Goal: Task Accomplishment & Management: Manage account settings

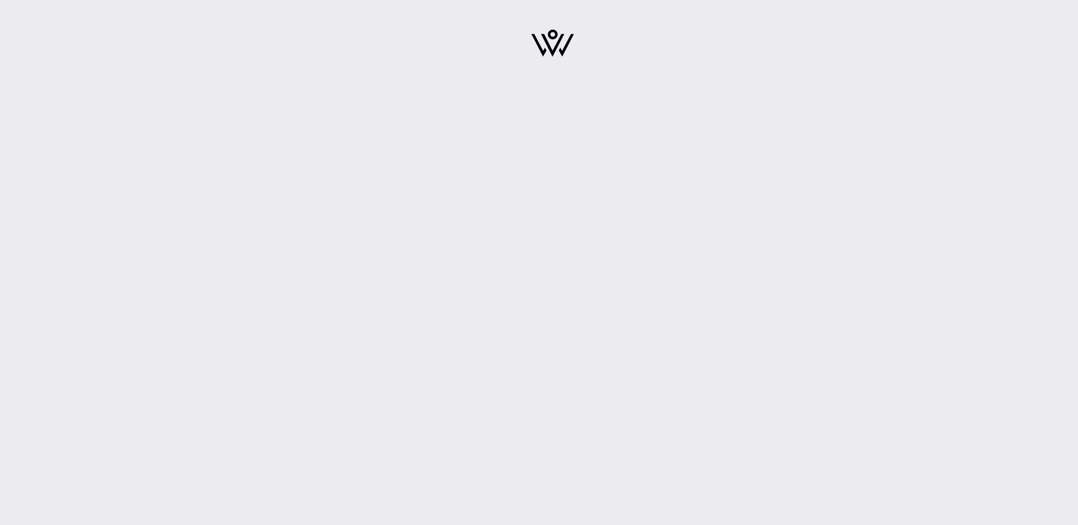
click at [552, 40] on img at bounding box center [552, 43] width 43 height 27
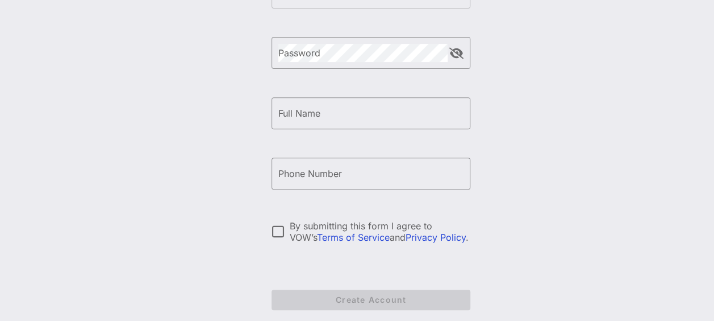
scroll to position [231, 0]
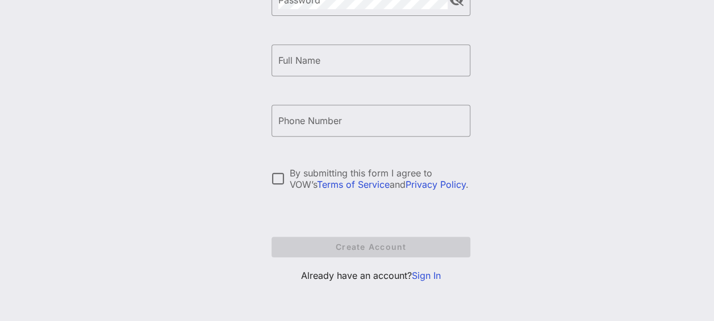
click at [438, 274] on link "Sign In" at bounding box center [426, 274] width 29 height 11
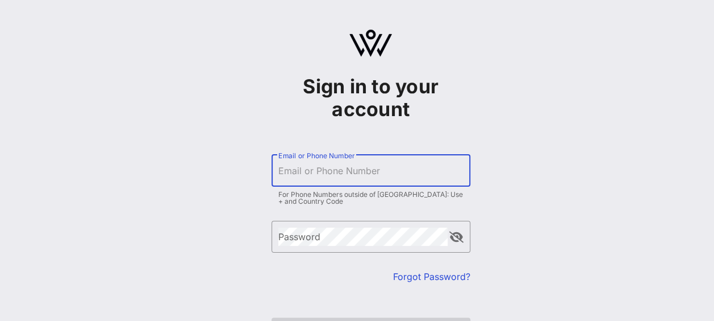
click at [384, 176] on input "Email or Phone Number" at bounding box center [370, 170] width 185 height 18
type input "[EMAIL_ADDRESS][DOMAIN_NAME]"
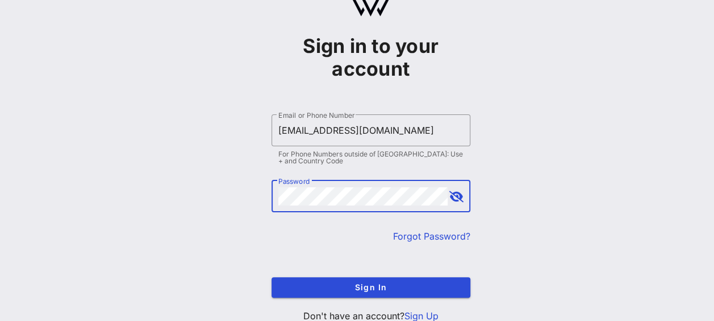
scroll to position [81, 0]
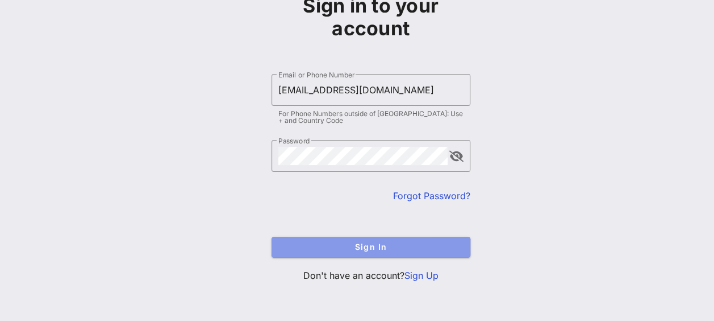
click at [404, 245] on span "Sign In" at bounding box center [371, 247] width 181 height 10
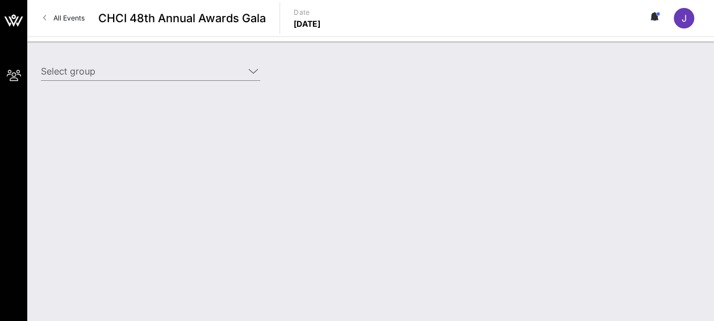
type input "Gilead Sciences (Gilead Sciences) [[PERSON_NAME], [EMAIL_ADDRESS][DOMAIN_NAME]]"
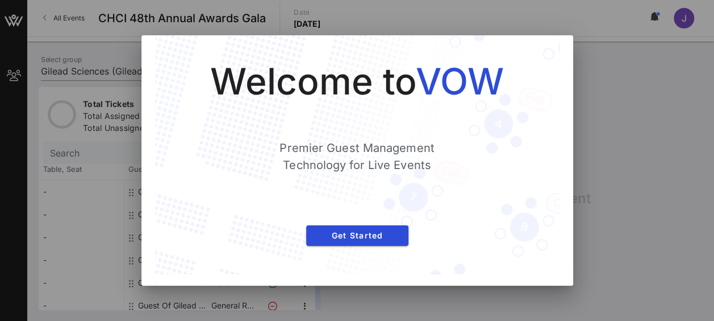
click at [632, 152] on div at bounding box center [357, 160] width 714 height 321
click at [629, 156] on div at bounding box center [357, 160] width 714 height 321
click at [393, 240] on button "Get Started" at bounding box center [357, 235] width 102 height 20
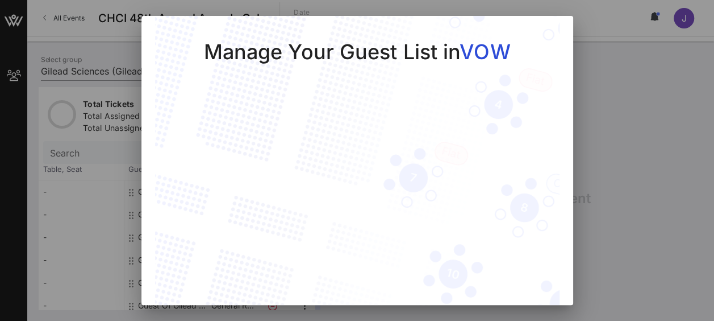
scroll to position [41, 0]
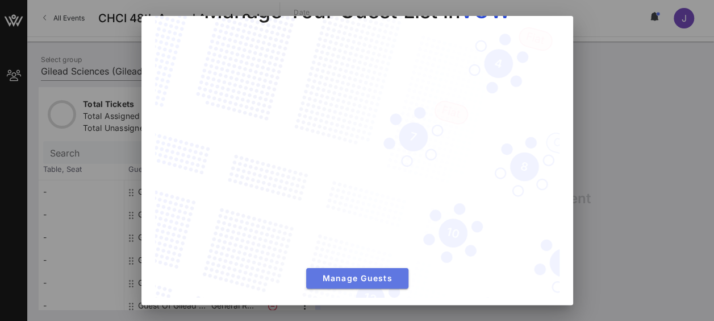
click at [364, 273] on span "Manage Guests" at bounding box center [357, 278] width 84 height 10
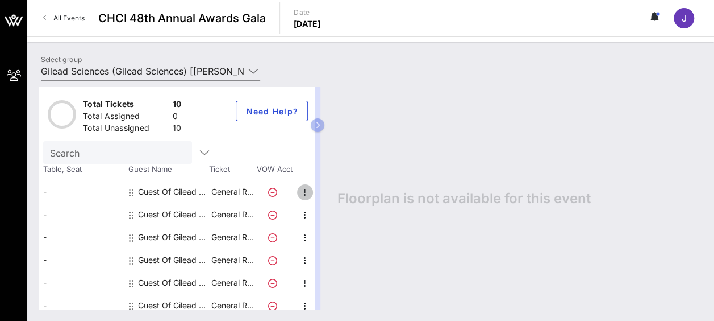
click at [306, 192] on icon "button" at bounding box center [305, 192] width 14 height 14
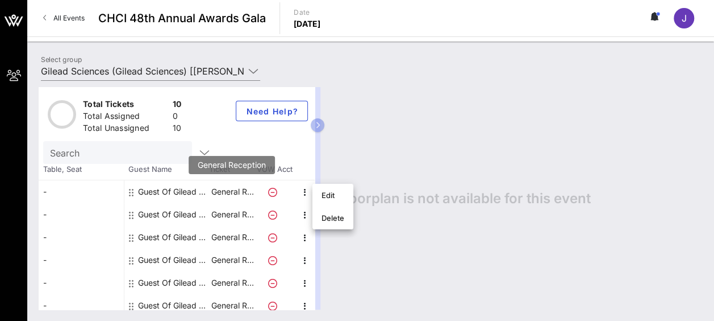
click at [236, 192] on p "General R…" at bounding box center [232, 191] width 45 height 23
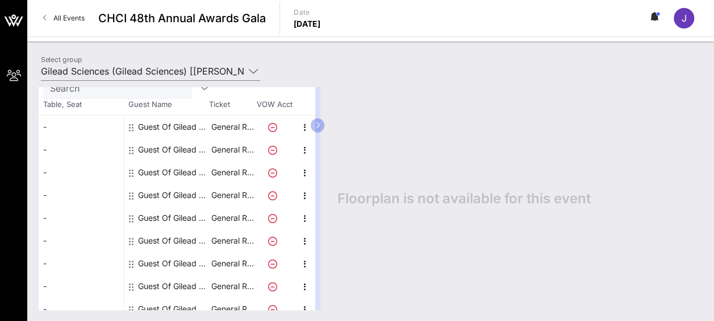
scroll to position [0, 0]
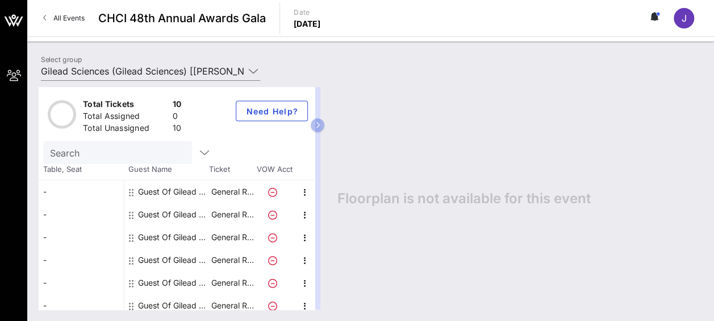
click at [172, 189] on div "Guest Of Gilead Sciences" at bounding box center [174, 191] width 72 height 23
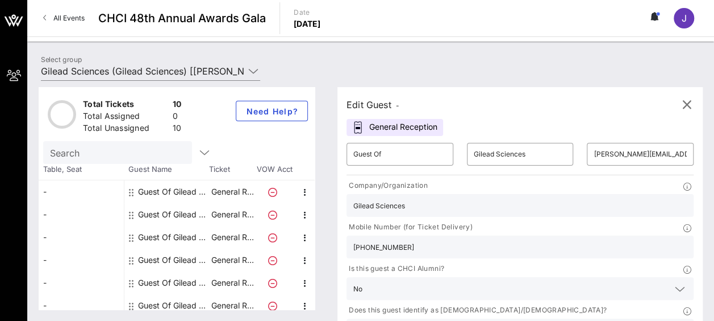
click at [164, 234] on div "Guest Of Gilead Sciences" at bounding box center [174, 237] width 72 height 23
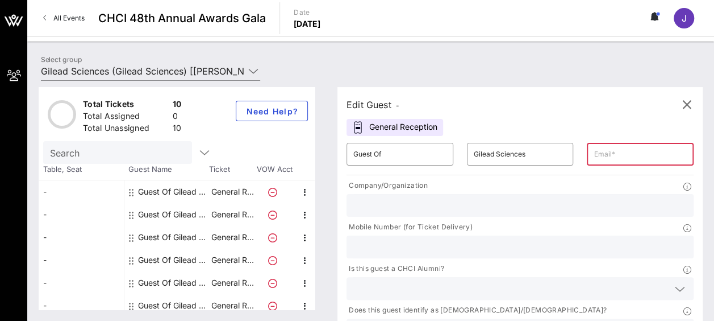
click at [177, 210] on div "Guest Of Gilead Sciences" at bounding box center [174, 214] width 72 height 23
type input "[EMAIL_ADDRESS][DOMAIN_NAME]"
type input "Gilead Sciences"
type input "323-893-4495"
type input "Gilead Sciences"
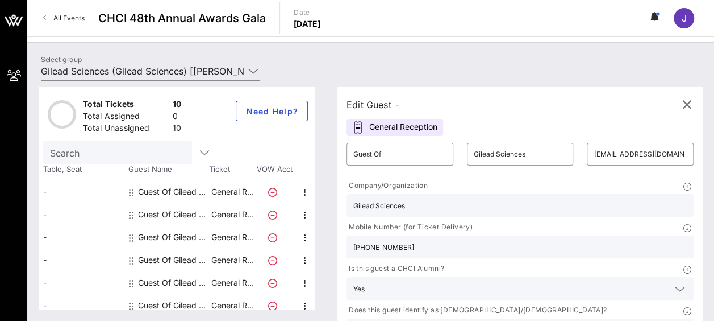
click at [174, 235] on div "Guest Of Gilead Sciences" at bounding box center [174, 237] width 72 height 23
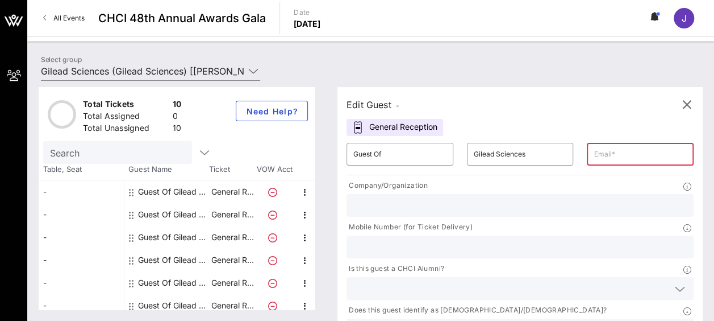
click at [594, 156] on input "text" at bounding box center [640, 154] width 93 height 18
type input "[EMAIL_ADDRESS][DOMAIN_NAME]"
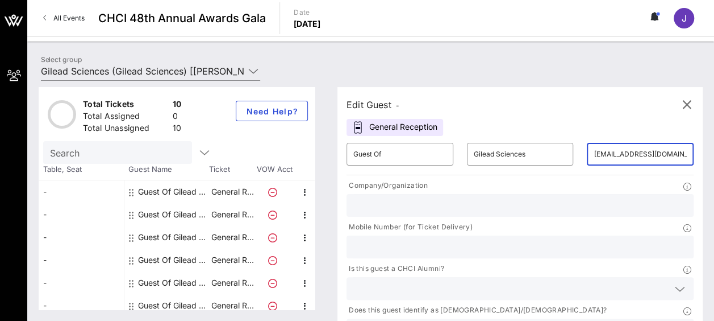
click at [422, 210] on input "text" at bounding box center [520, 205] width 334 height 15
type input "Gilead Sciences"
click at [515, 235] on div at bounding box center [520, 246] width 334 height 23
type input "2403466807"
click at [396, 281] on input "text" at bounding box center [510, 288] width 315 height 15
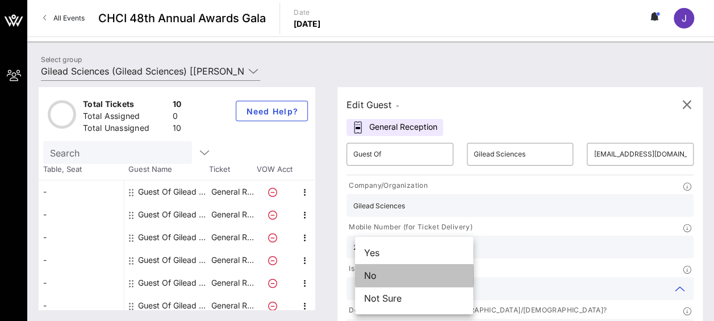
click at [389, 278] on div "No" at bounding box center [414, 275] width 118 height 23
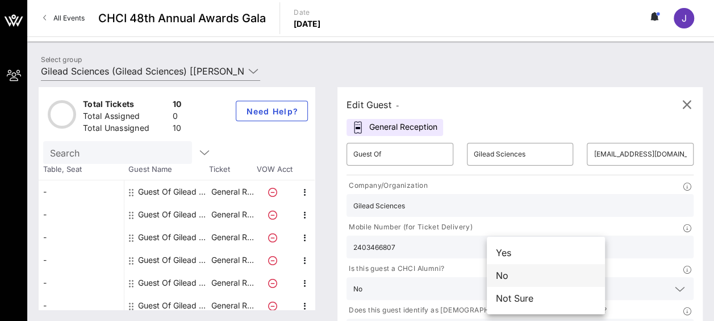
click at [530, 277] on div "No" at bounding box center [546, 275] width 118 height 23
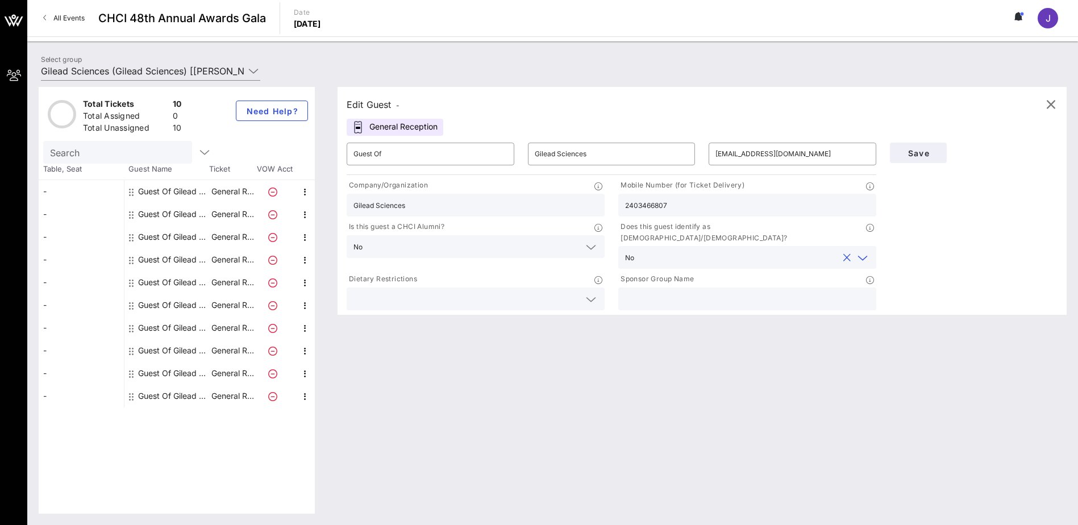
click at [439, 292] on input "text" at bounding box center [466, 299] width 226 height 15
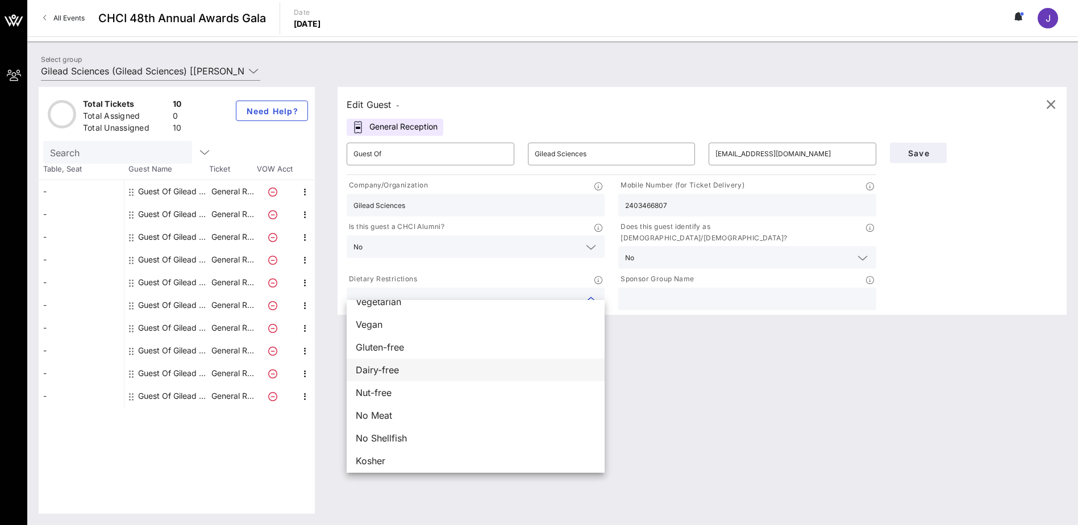
scroll to position [18, 0]
click at [668, 292] on input "text" at bounding box center [747, 299] width 244 height 15
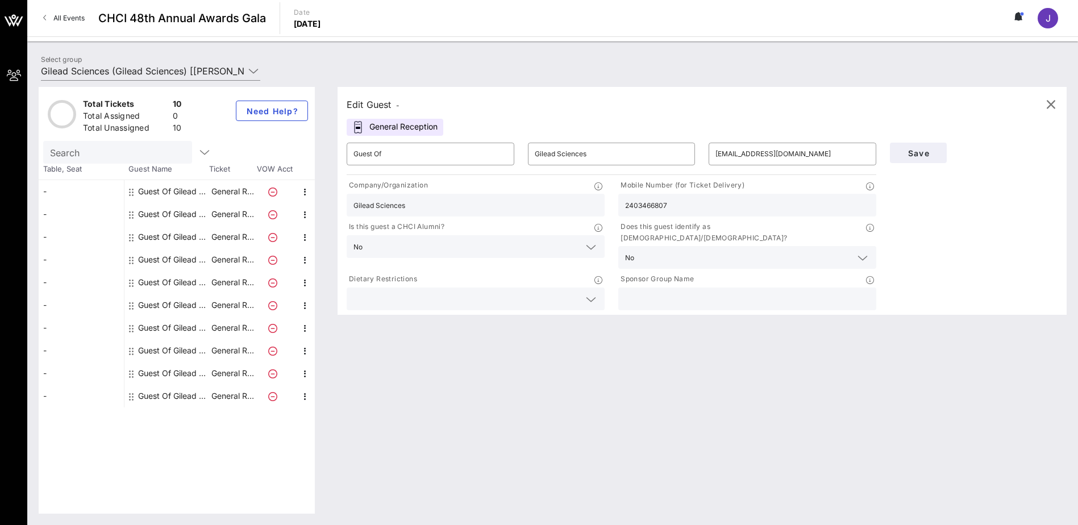
click at [639, 292] on input "text" at bounding box center [747, 299] width 244 height 15
type input "Gilead Sciences"
click at [589, 293] on icon at bounding box center [591, 300] width 10 height 14
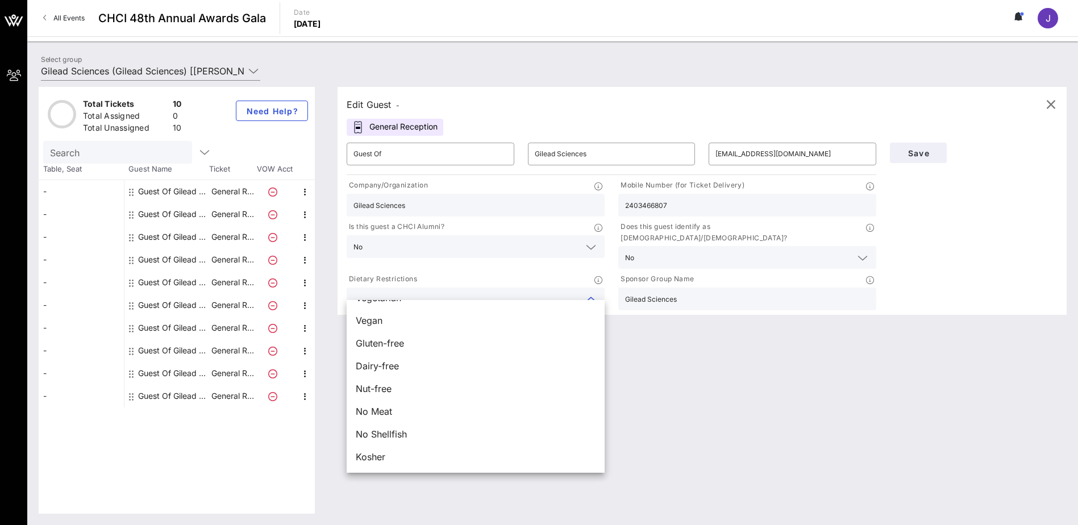
click at [714, 320] on div "Edit Guest - General Reception ​ Guest Of ​ Gilead Sciences ​ Jai.Jackson10@gil…" at bounding box center [696, 300] width 740 height 427
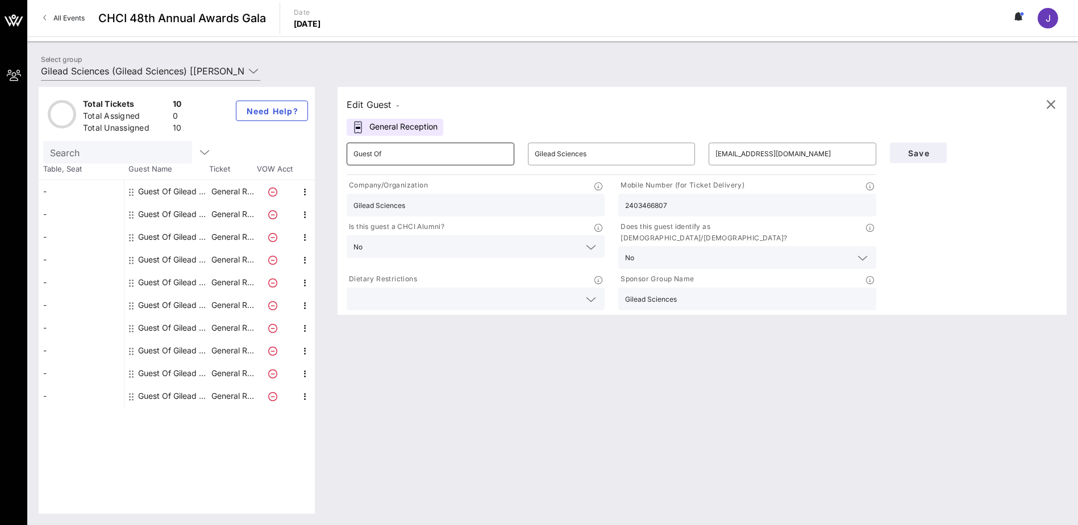
click at [406, 152] on input "Guest Of" at bounding box center [430, 154] width 154 height 18
click at [714, 151] on span "Save" at bounding box center [918, 153] width 39 height 10
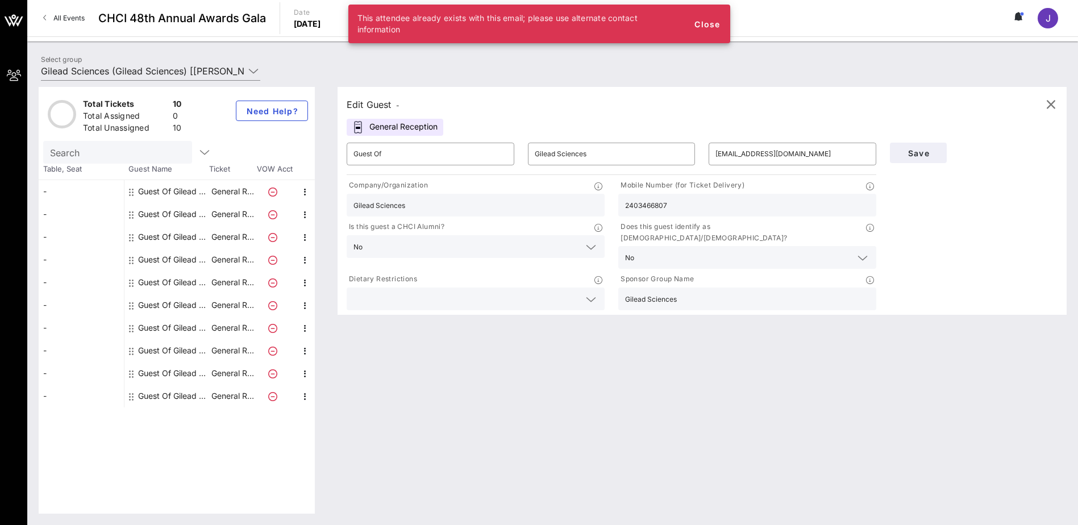
click at [414, 320] on div "Edit Guest - General Reception ​ Guest Of ​ Gilead Sciences ​ Jai.Jackson10@gil…" at bounding box center [696, 300] width 740 height 427
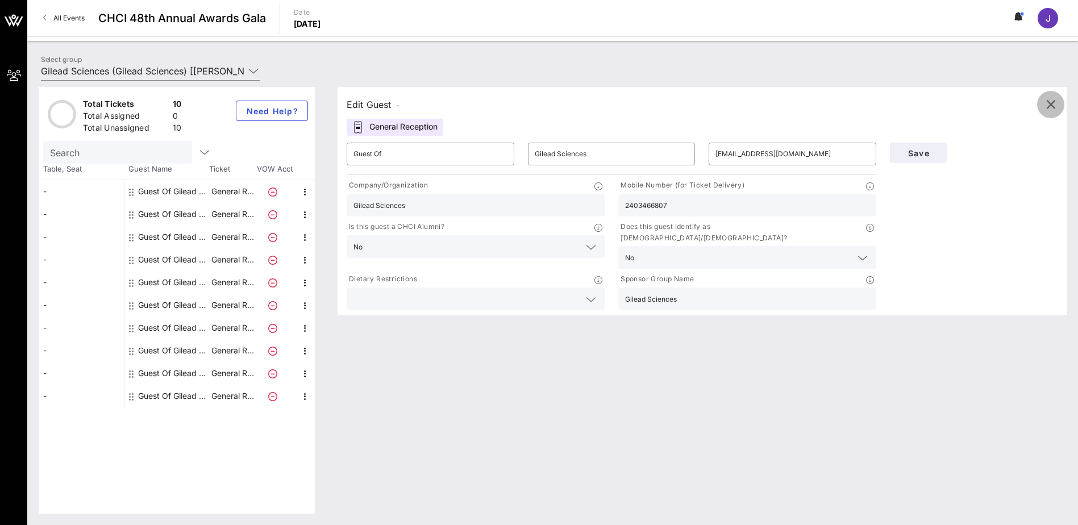
click at [714, 104] on icon "button" at bounding box center [1051, 105] width 14 height 14
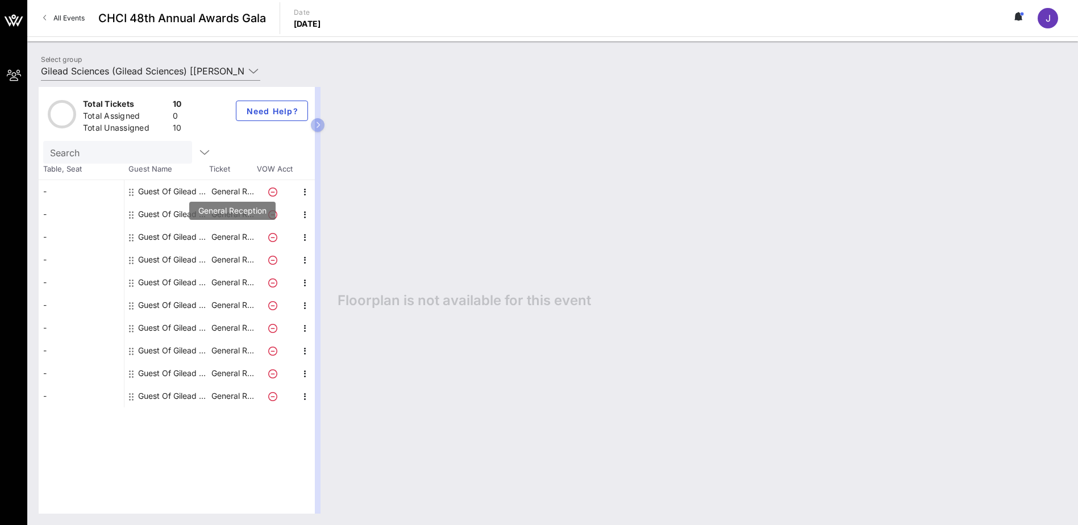
click at [227, 238] on p "General R…" at bounding box center [232, 237] width 45 height 23
click at [181, 240] on div "Guest Of Gilead Sciences" at bounding box center [174, 237] width 72 height 23
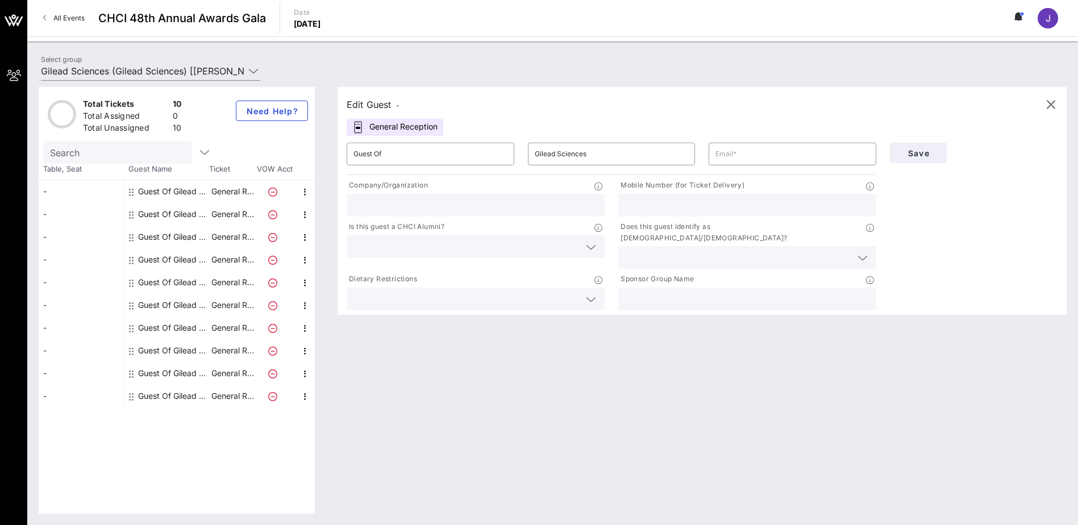
click at [184, 217] on div "Guest Of Gilead Sciences" at bounding box center [174, 214] width 72 height 23
type input "[EMAIL_ADDRESS][DOMAIN_NAME]"
type input "Gilead Sciences"
type input "323-893-4495"
type input "Gilead Sciences"
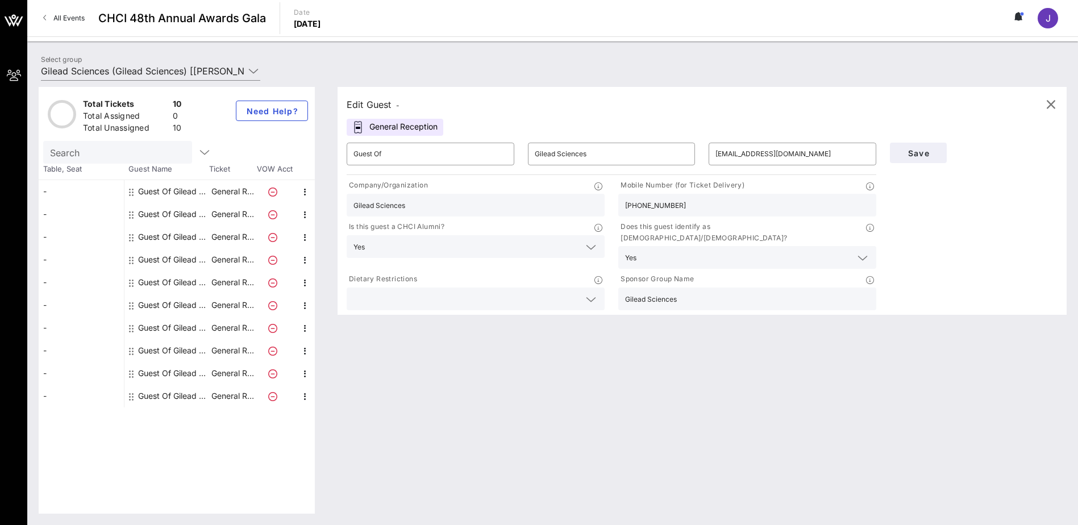
click at [184, 190] on div "Guest Of Gilead Sciences" at bounding box center [174, 191] width 72 height 23
type input "[PERSON_NAME][EMAIL_ADDRESS][DOMAIN_NAME]"
type input "240-354-9083"
click at [172, 256] on div "Guest Of Gilead Sciences" at bounding box center [174, 259] width 72 height 23
click at [179, 230] on div "Guest Of Gilead Sciences" at bounding box center [174, 237] width 72 height 23
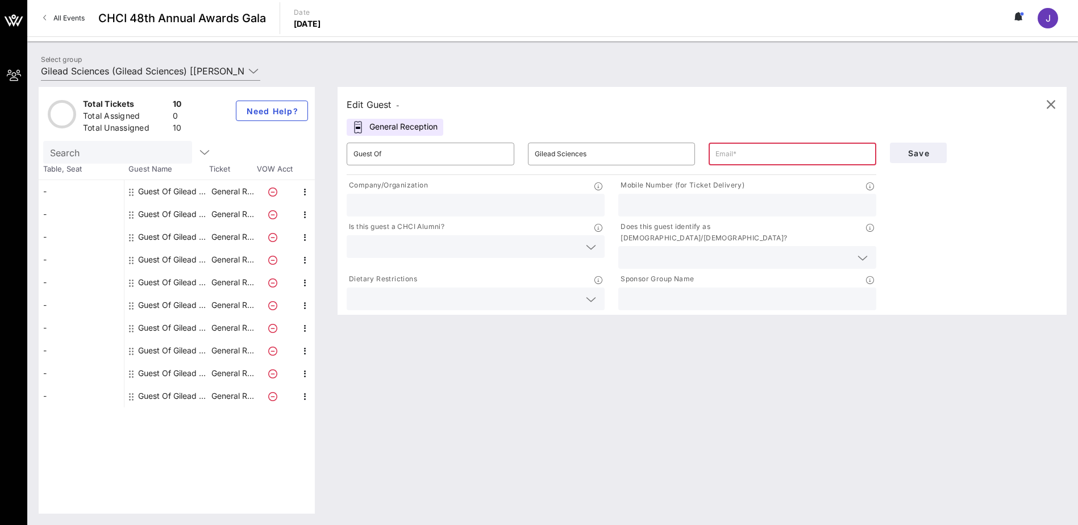
click at [714, 320] on div "Edit Guest - General Reception ​ Guest Of ​ Gilead Sciences ​ Company/Organizat…" at bounding box center [696, 300] width 740 height 427
click at [297, 320] on span "button" at bounding box center [305, 397] width 16 height 14
click at [194, 320] on div "Guest Of Gilead Sciences" at bounding box center [174, 396] width 72 height 23
click at [203, 320] on div "Guest Of Gilead Sciences" at bounding box center [174, 373] width 72 height 23
click at [205, 320] on div "Guest Of Gilead Sciences" at bounding box center [174, 373] width 72 height 23
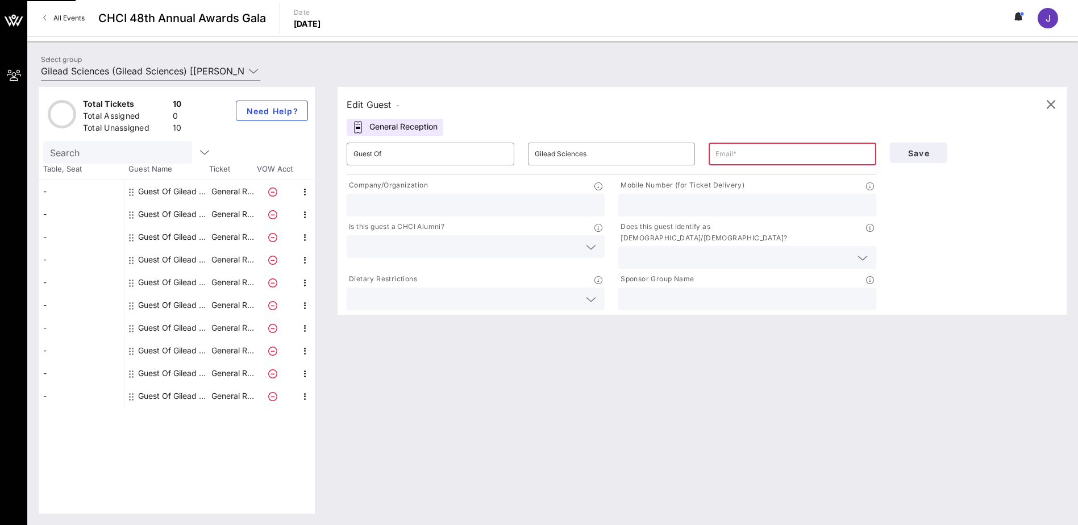
click at [201, 320] on div "Guest Of Gilead Sciences" at bounding box center [174, 350] width 72 height 23
click at [199, 218] on div "Guest Of Gilead Sciences" at bounding box center [174, 214] width 72 height 23
type input "[EMAIL_ADDRESS][DOMAIN_NAME]"
type input "Gilead Sciences"
type input "323-893-4495"
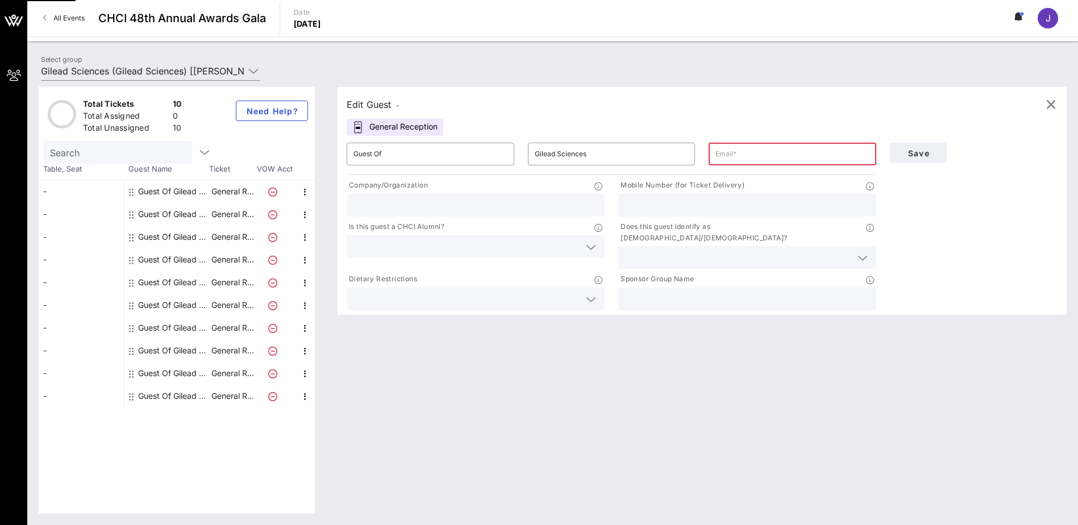
type input "Gilead Sciences"
click at [194, 242] on div "Guest Of Gilead Sciences" at bounding box center [174, 237] width 72 height 23
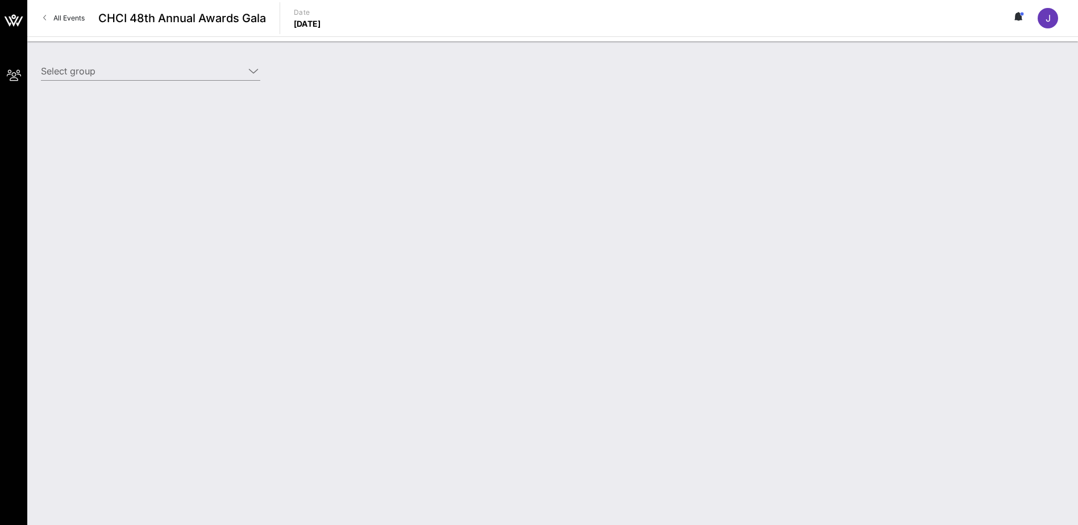
type input "Gilead Sciences (Gilead Sciences) [[PERSON_NAME], [EMAIL_ADDRESS][DOMAIN_NAME]]"
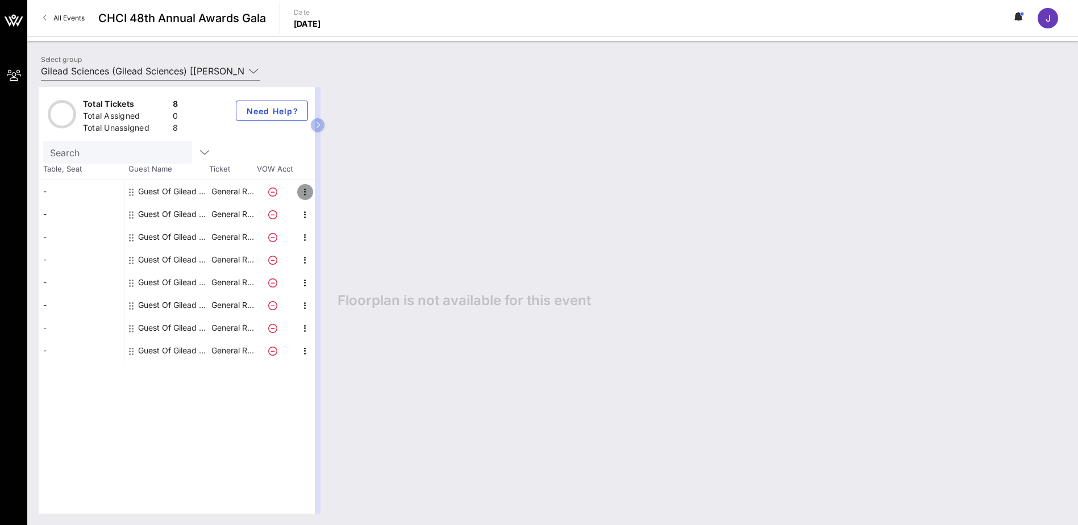
click at [304, 191] on icon "button" at bounding box center [305, 192] width 14 height 14
click at [194, 192] on div "Guest Of Gilead Sciences" at bounding box center [174, 191] width 72 height 23
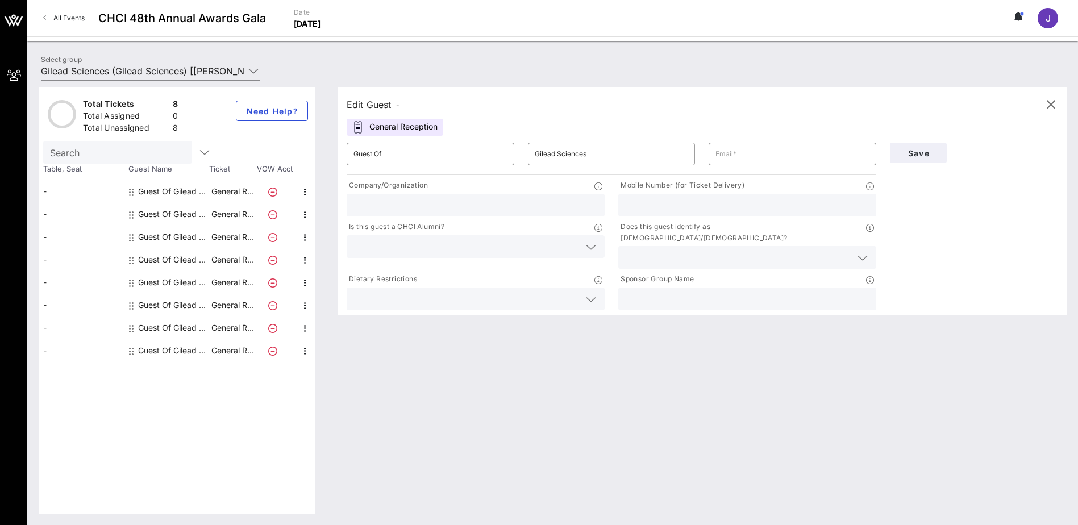
click at [198, 217] on div "Guest Of Gilead Sciences" at bounding box center [174, 214] width 72 height 23
click at [206, 209] on div "Guest Of Gilead Sciences" at bounding box center [174, 214] width 72 height 23
click at [189, 236] on div "Guest Of Gilead Sciences" at bounding box center [174, 237] width 72 height 23
click at [185, 257] on div "Guest Of Gilead Sciences" at bounding box center [174, 259] width 72 height 23
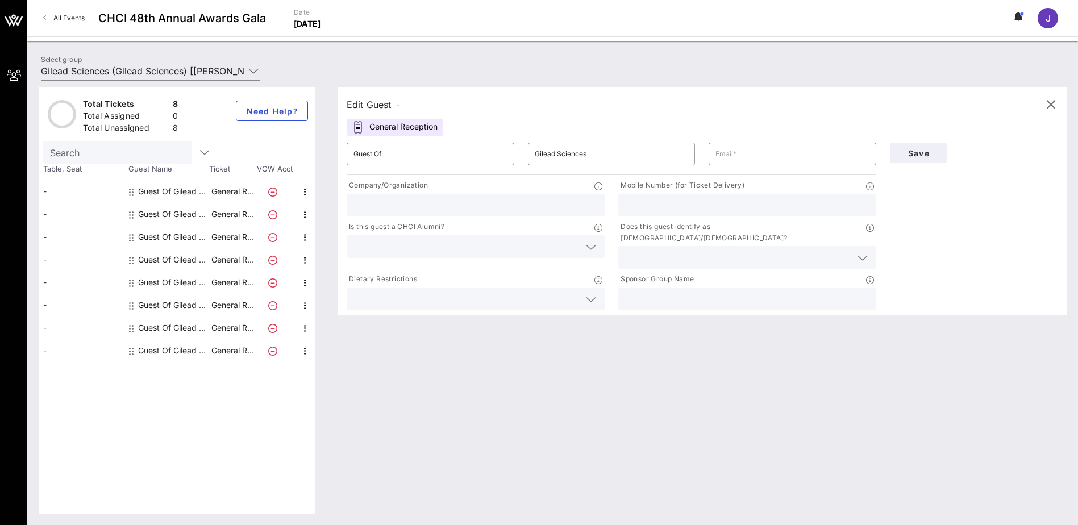
click at [179, 276] on div "Guest Of Gilead Sciences" at bounding box center [174, 282] width 72 height 23
click at [185, 301] on div "Guest Of Gilead Sciences" at bounding box center [174, 305] width 72 height 23
click at [188, 323] on div "Guest Of Gilead Sciences" at bounding box center [174, 328] width 72 height 23
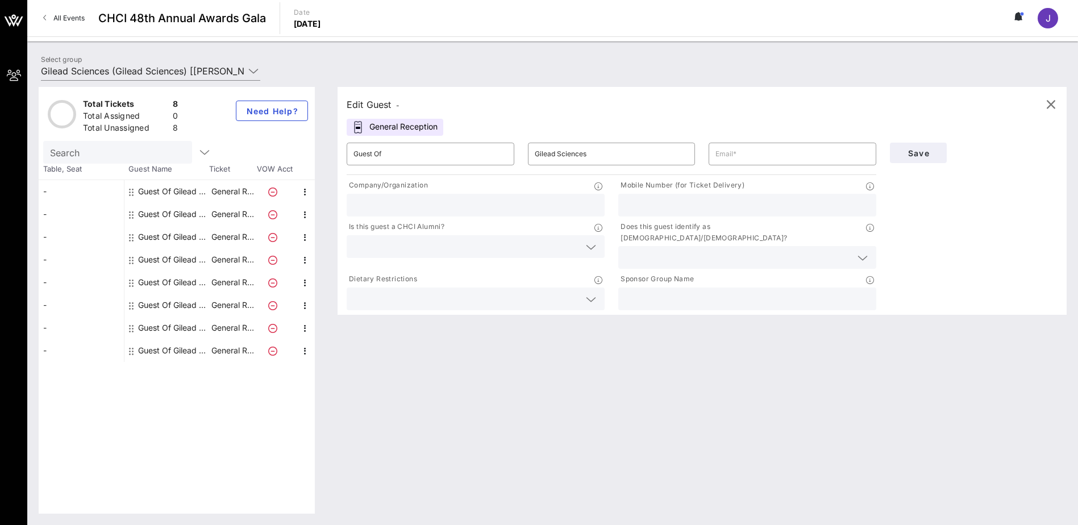
click at [188, 323] on div "Guest Of Gilead Sciences" at bounding box center [174, 328] width 72 height 23
click at [196, 343] on div "Guest Of Gilead Sciences" at bounding box center [174, 350] width 72 height 23
click at [761, 155] on input "text" at bounding box center [792, 154] width 154 height 18
paste input "[EMAIL_ADDRESS][DOMAIN_NAME]"
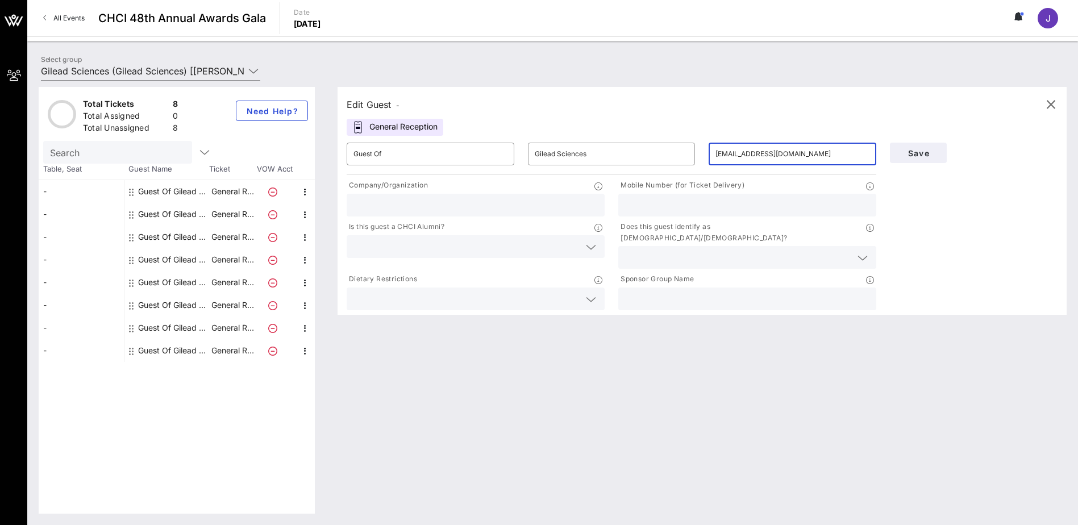
type input "[EMAIL_ADDRESS][DOMAIN_NAME]"
click at [438, 205] on input "text" at bounding box center [475, 205] width 244 height 15
type input "Gilead Sciences"
type input "2403466807"
drag, startPoint x: 684, startPoint y: 206, endPoint x: 575, endPoint y: 210, distance: 109.7
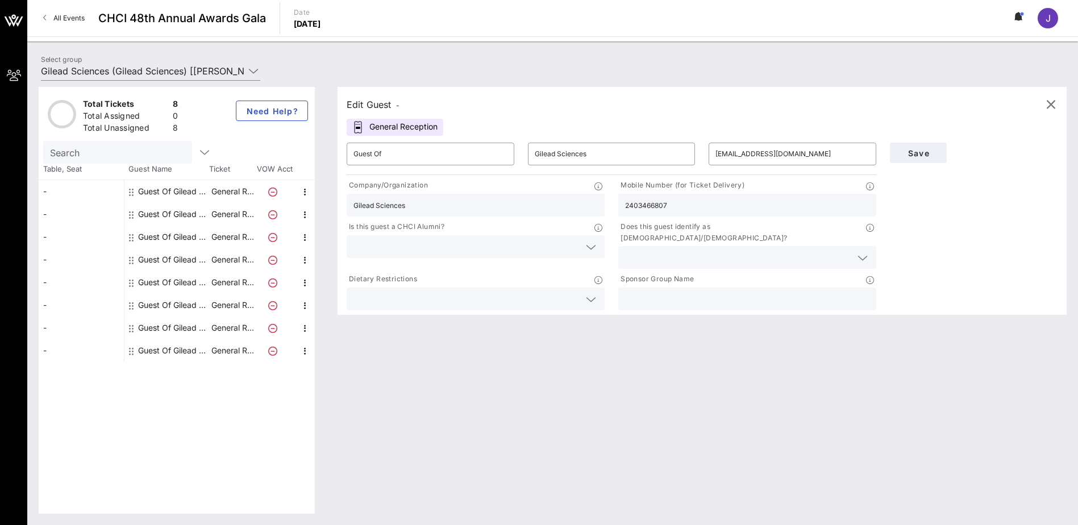
click at [575, 210] on div "Company/Organization Gilead Sciences Mobile Number (for Ticket Delivery) 240346…" at bounding box center [611, 244] width 543 height 135
click at [666, 205] on input "text" at bounding box center [747, 205] width 244 height 15
paste input "3238934495"
type input "3238934495"
click at [398, 245] on input "text" at bounding box center [466, 246] width 226 height 15
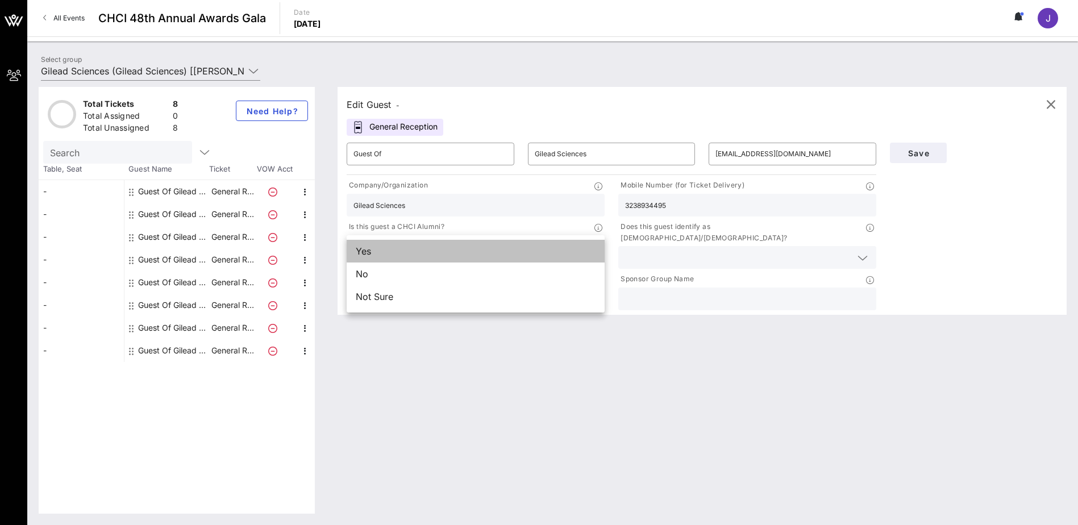
click at [392, 255] on div "Yes" at bounding box center [476, 251] width 258 height 23
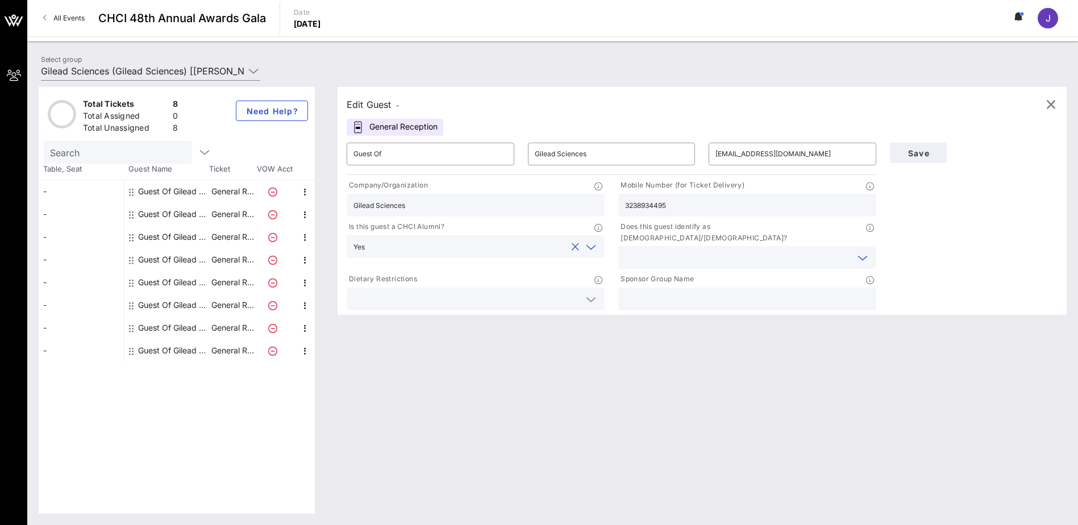
click at [784, 250] on input "text" at bounding box center [738, 257] width 226 height 15
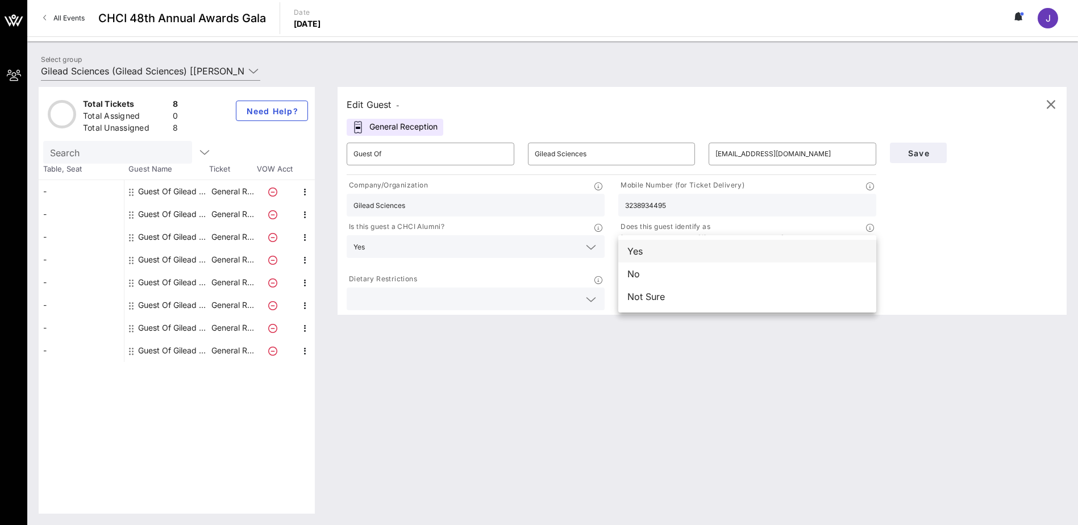
click at [650, 252] on div "Yes" at bounding box center [747, 251] width 258 height 23
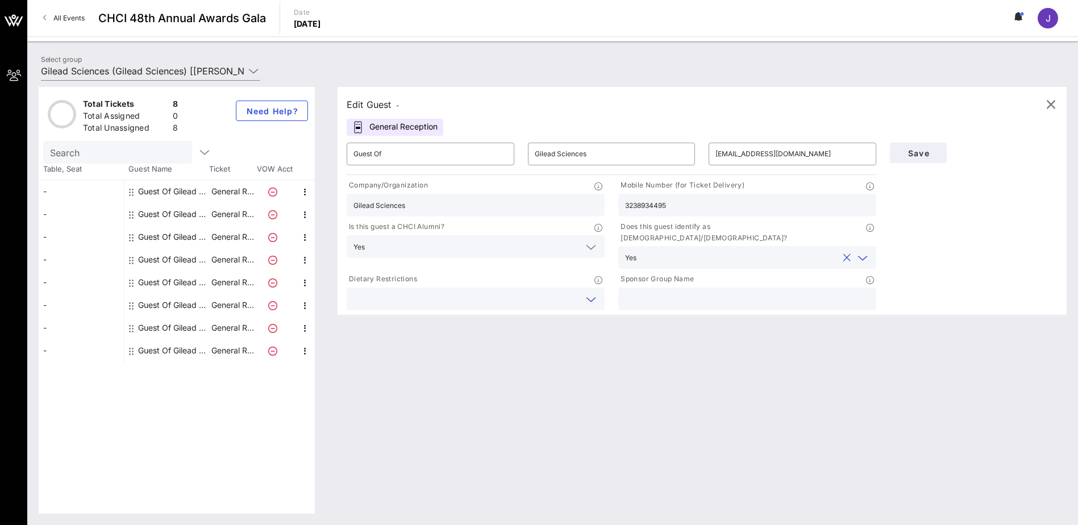
click at [543, 292] on input "text" at bounding box center [466, 299] width 226 height 15
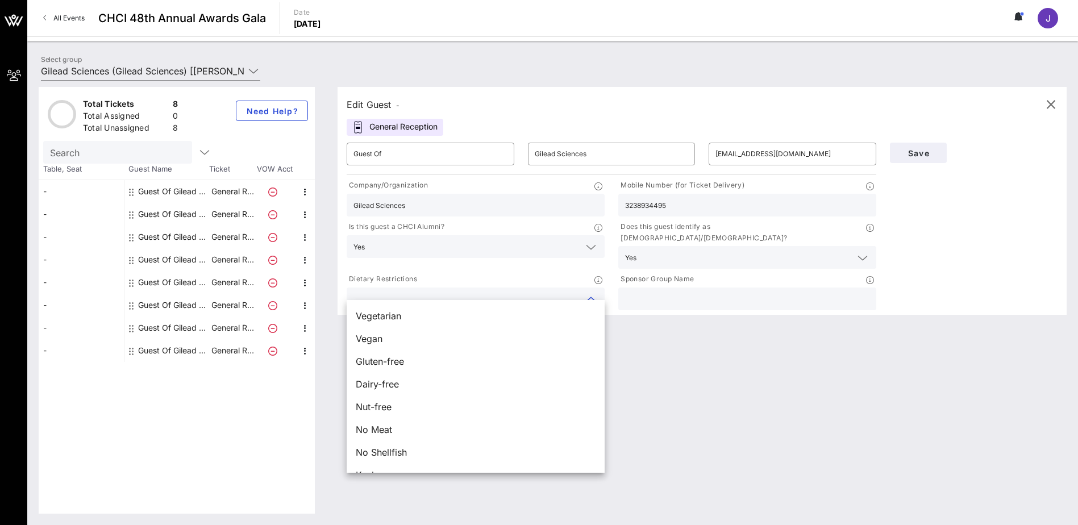
click at [723, 357] on div "Edit Guest - General Reception ​ Guest Of ​ Gilead Sciences ​ [EMAIL_ADDRESS][D…" at bounding box center [696, 300] width 740 height 427
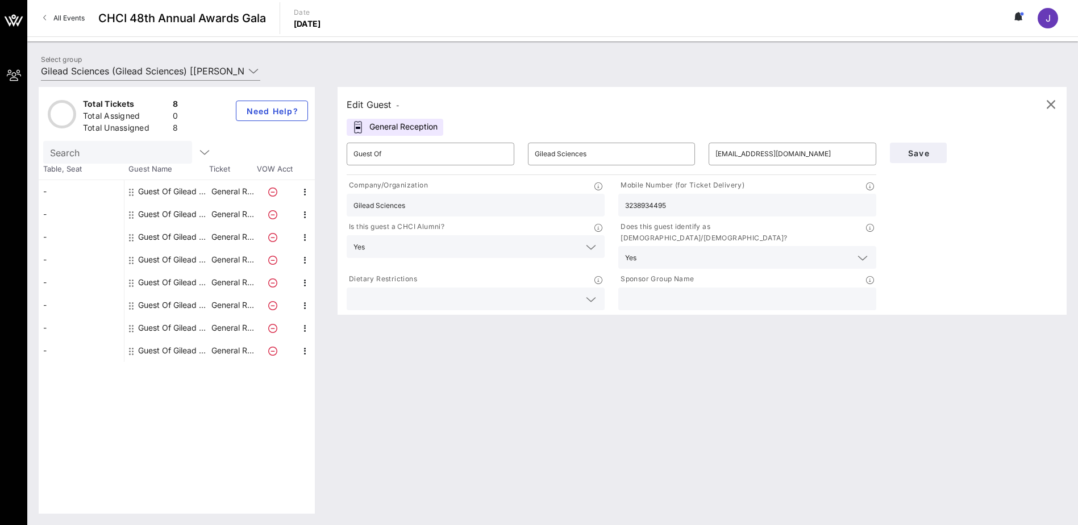
click at [655, 294] on input "text" at bounding box center [747, 299] width 244 height 15
type input "Gilead Sciences"
click at [919, 155] on span "Save" at bounding box center [918, 153] width 39 height 10
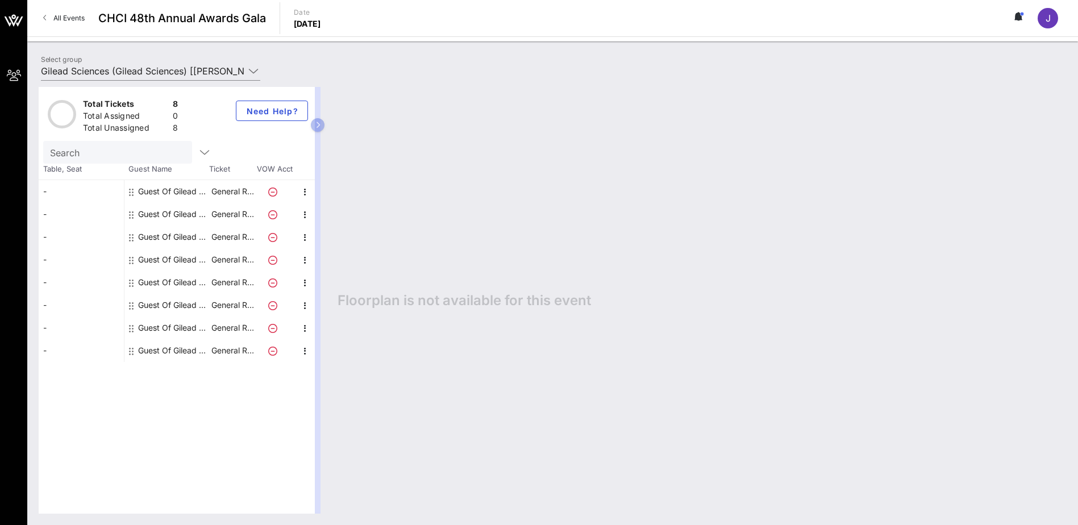
click at [202, 192] on div "Guest Of Gilead Sciences" at bounding box center [174, 191] width 72 height 23
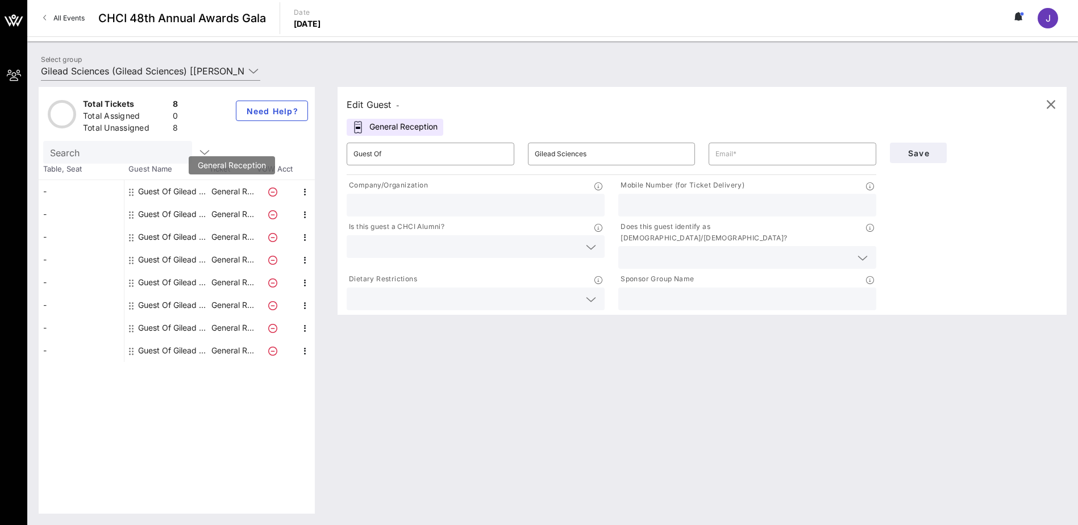
click at [211, 196] on p "General R…" at bounding box center [232, 191] width 45 height 23
click at [215, 192] on p "General R…" at bounding box center [232, 191] width 45 height 23
click at [224, 217] on p "General R…" at bounding box center [232, 214] width 45 height 23
click at [293, 194] on div at bounding box center [275, 191] width 40 height 23
click at [290, 193] on div at bounding box center [275, 191] width 40 height 23
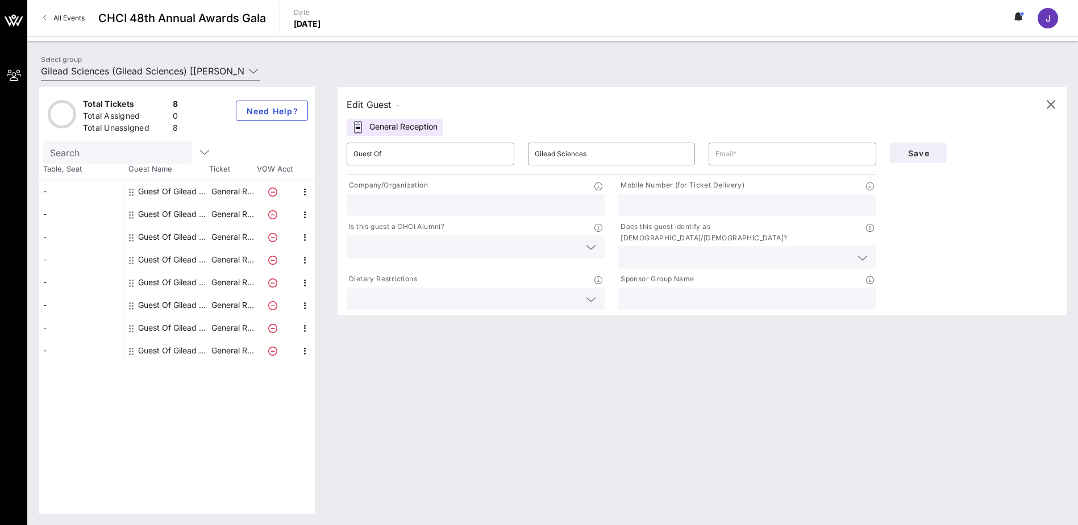
click at [290, 193] on div at bounding box center [275, 191] width 40 height 23
click at [240, 348] on p "General R…" at bounding box center [232, 350] width 45 height 23
click at [198, 348] on div "Guest Of Gilead Sciences" at bounding box center [174, 350] width 72 height 23
type input "[EMAIL_ADDRESS][DOMAIN_NAME]"
type input "Gilead Sciences"
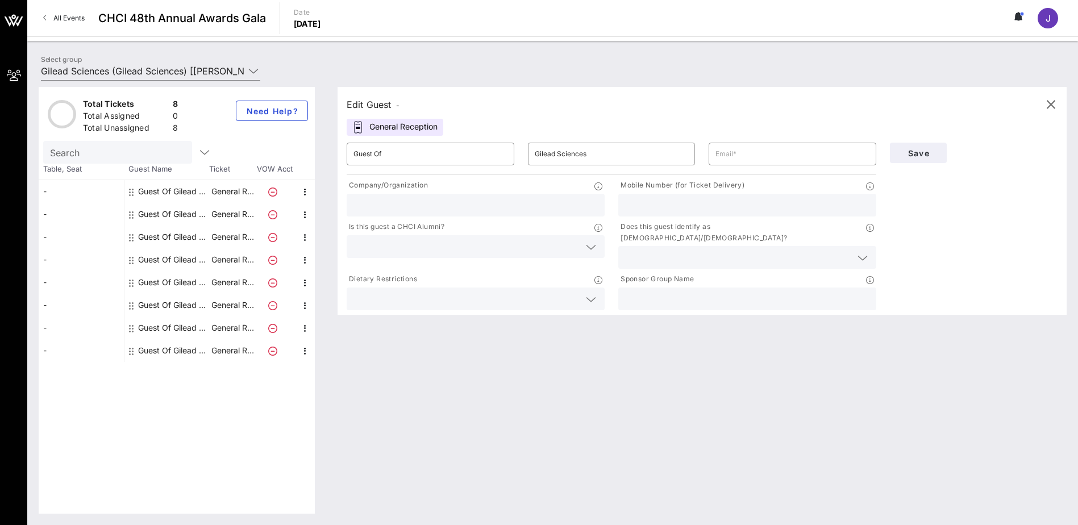
type input "3238934495"
type input "Gilead Sciences"
click at [208, 331] on div "Guest Of Gilead Sciences" at bounding box center [174, 328] width 72 height 23
click at [222, 349] on p "General R…" at bounding box center [232, 350] width 45 height 23
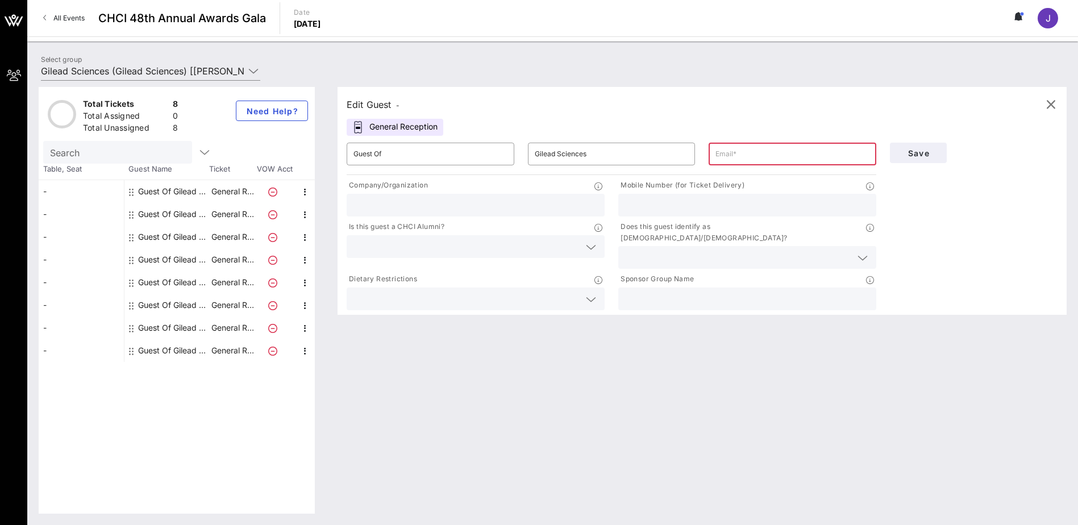
click at [201, 347] on div "Guest Of Gilead Sciences" at bounding box center [174, 350] width 72 height 23
type input "[EMAIL_ADDRESS][DOMAIN_NAME]"
type input "Gilead Sciences"
type input "3238934495"
type input "Gilead Sciences"
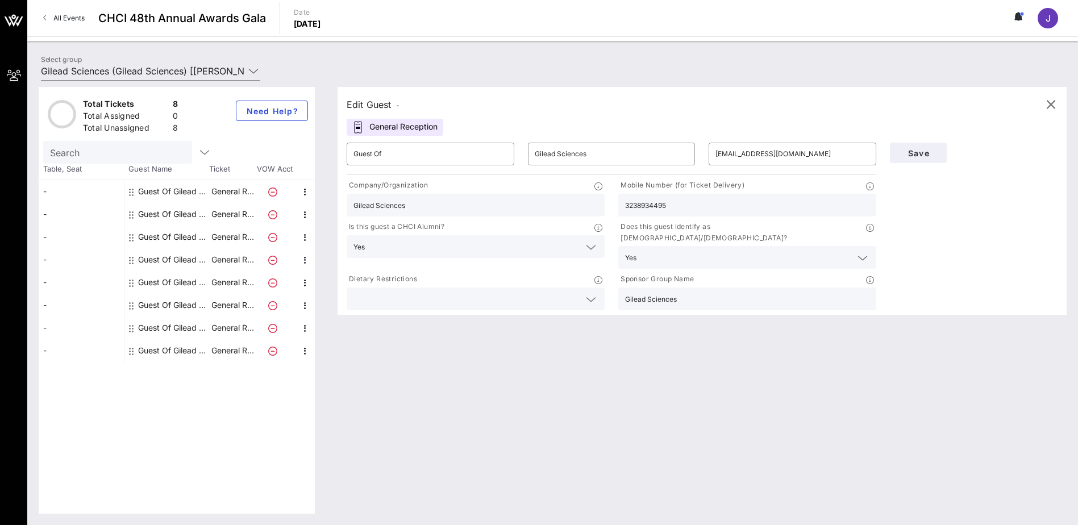
click at [203, 323] on div "Guest Of Gilead Sciences" at bounding box center [174, 328] width 72 height 23
click at [203, 299] on div "Guest Of Gilead Sciences" at bounding box center [174, 305] width 72 height 23
click at [208, 272] on div "Guest Of Gilead Sciences" at bounding box center [174, 282] width 72 height 23
click at [203, 254] on div "Guest Of Gilead Sciences" at bounding box center [174, 259] width 72 height 23
click at [207, 229] on div "Guest Of Gilead Sciences" at bounding box center [174, 237] width 72 height 23
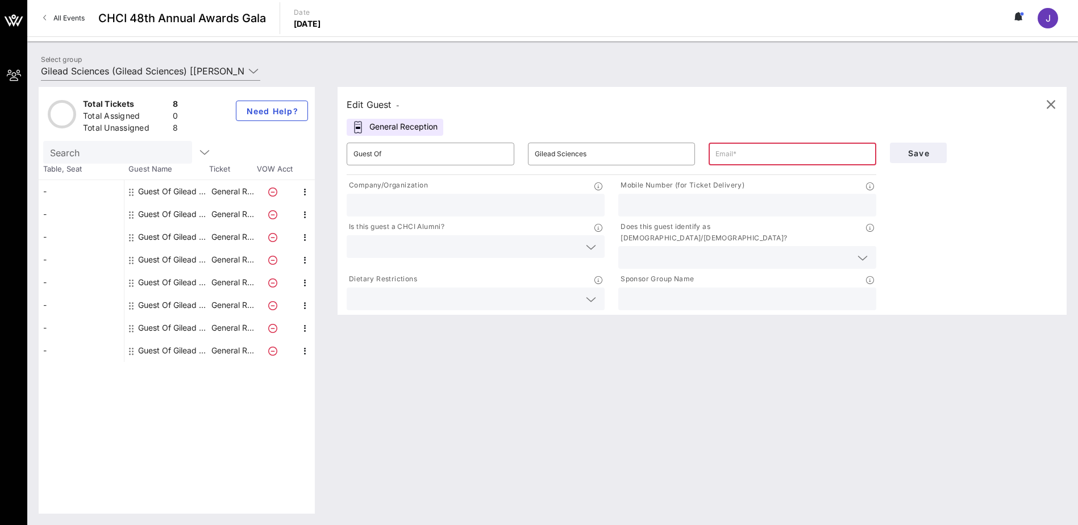
click at [206, 205] on div "Guest Of Gilead Sciences" at bounding box center [174, 214] width 72 height 23
click at [206, 188] on div "Guest Of Gilead Sciences" at bounding box center [174, 191] width 72 height 23
click at [741, 153] on input "text" at bounding box center [792, 154] width 154 height 18
click at [588, 294] on icon at bounding box center [591, 300] width 10 height 14
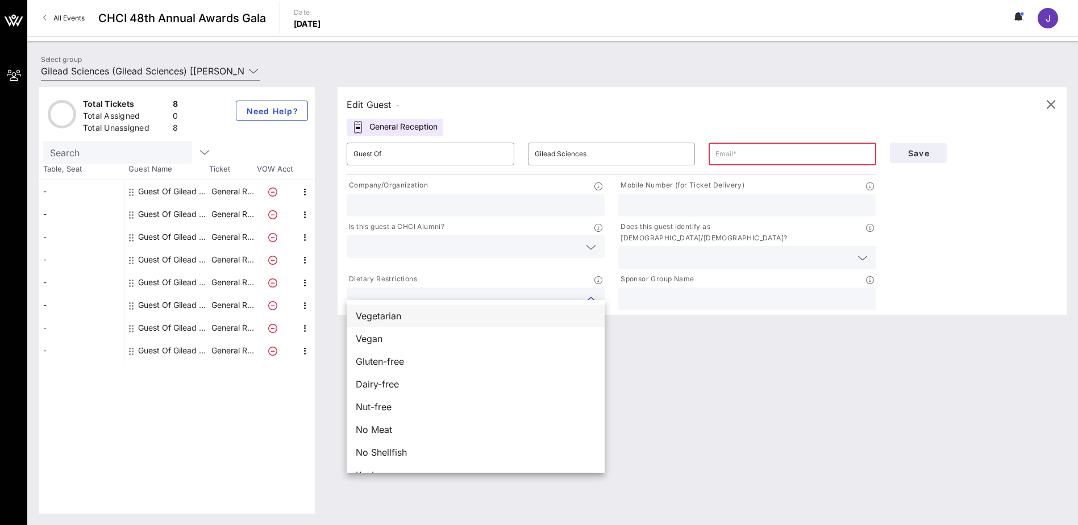
click at [504, 317] on div "Vegetarian" at bounding box center [476, 316] width 258 height 23
drag, startPoint x: 401, startPoint y: 288, endPoint x: 322, endPoint y: 281, distance: 79.9
click at [322, 281] on div "Total Tickets 8 Total Assigned 0 Total Unassigned 8 Need Help? Search Table, Se…" at bounding box center [553, 300] width 1028 height 427
drag, startPoint x: 380, startPoint y: 285, endPoint x: 361, endPoint y: 282, distance: 19.0
click at [361, 292] on div "Vegetarian" at bounding box center [459, 299] width 213 height 15
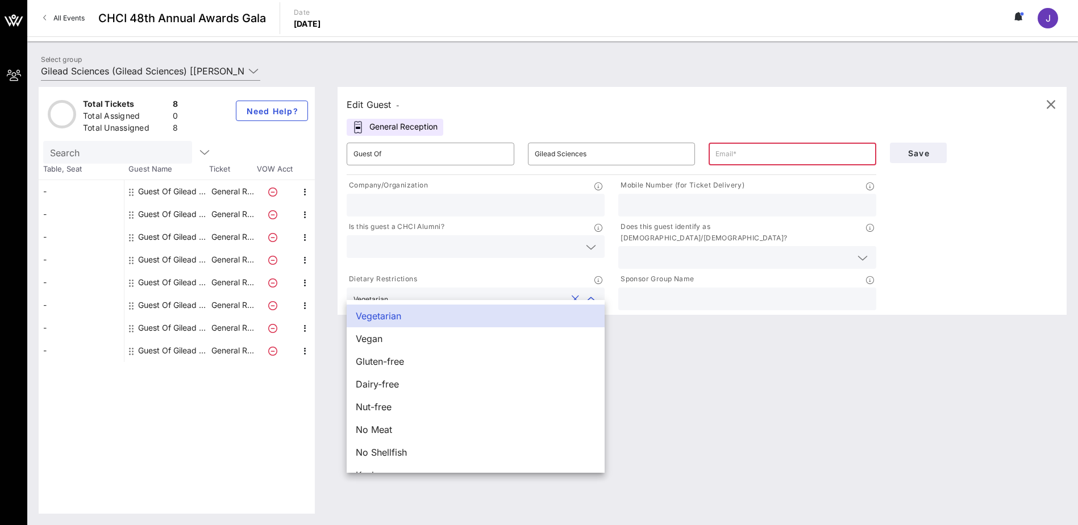
click at [657, 206] on input "text" at bounding box center [747, 205] width 244 height 15
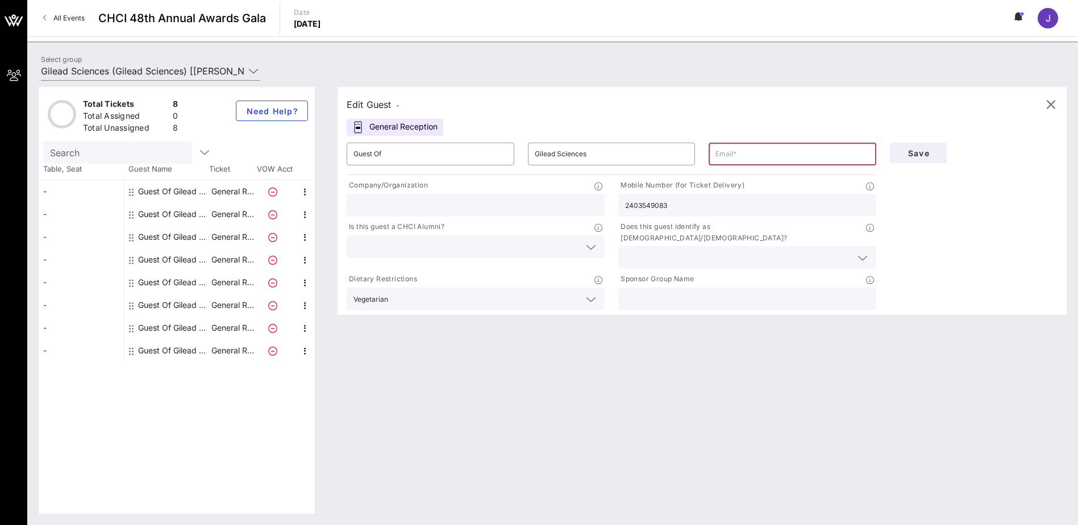
drag, startPoint x: 673, startPoint y: 205, endPoint x: 615, endPoint y: 194, distance: 59.5
click at [615, 194] on div "Mobile Number (for Ticket Delivery) 2403549083" at bounding box center [747, 197] width 272 height 41
type input "2403549083"
click at [770, 250] on input "text" at bounding box center [738, 257] width 226 height 15
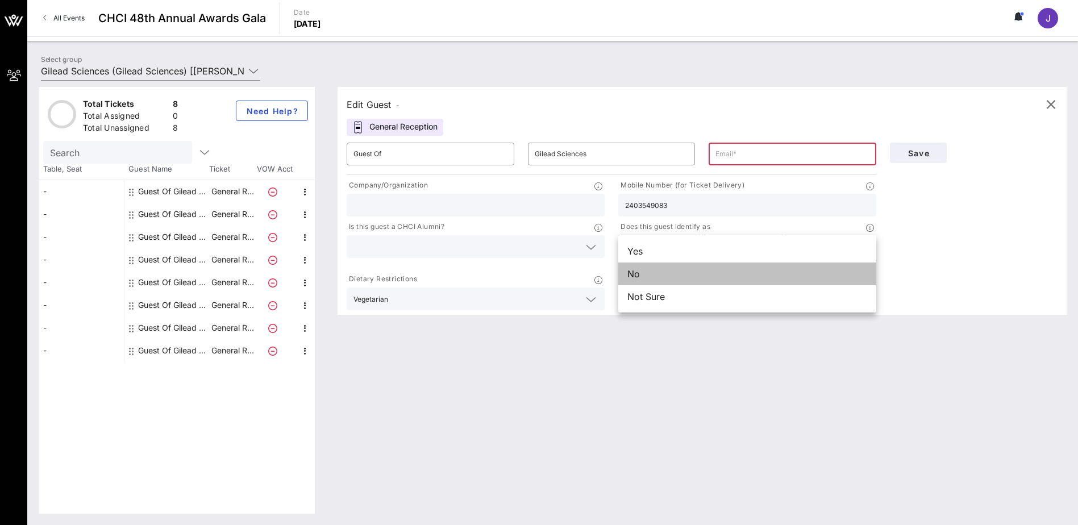
click at [657, 275] on div "No" at bounding box center [747, 274] width 258 height 23
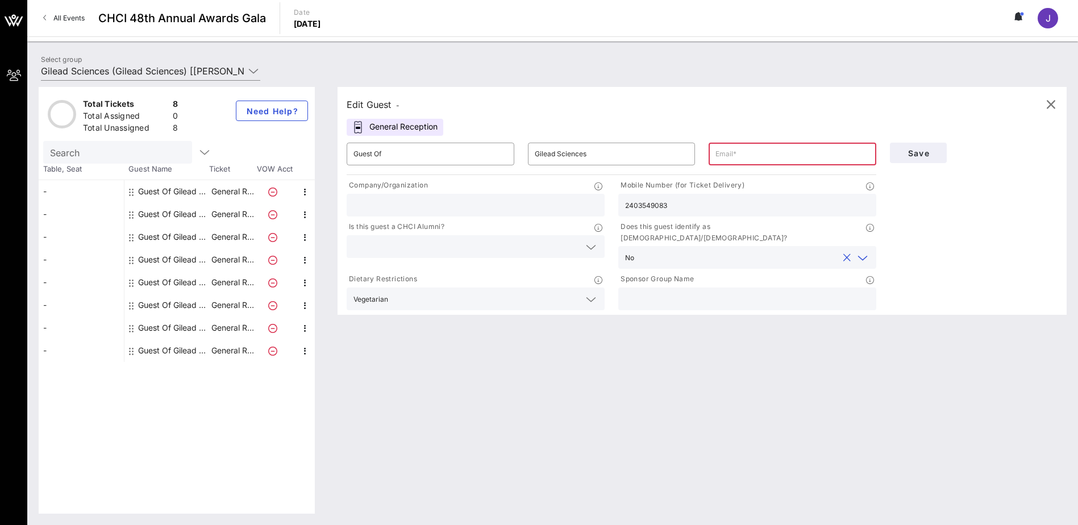
click at [656, 292] on input "text" at bounding box center [747, 299] width 244 height 15
type input "g"
type input "Gilead Sciences"
click at [473, 243] on input "text" at bounding box center [466, 246] width 226 height 15
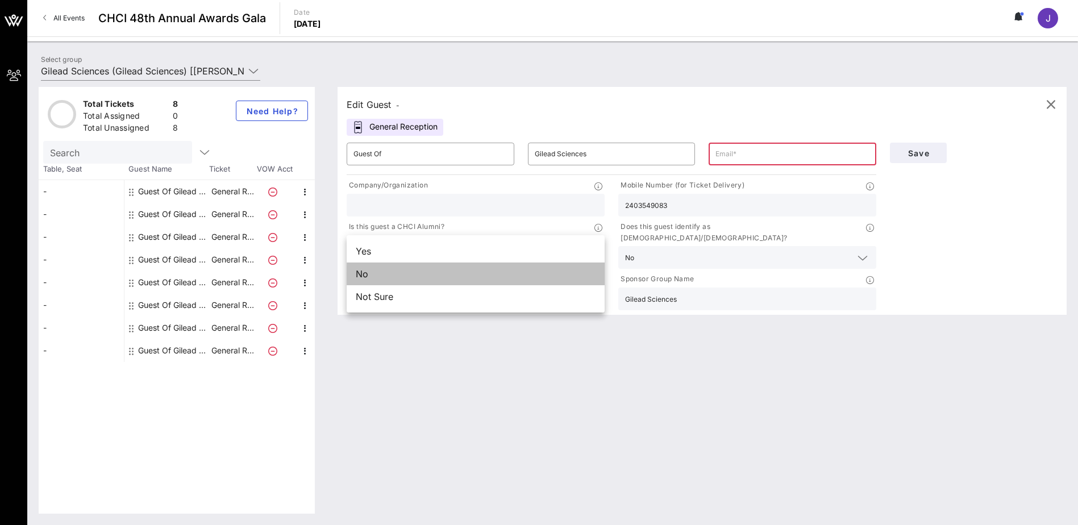
click at [431, 274] on div "No" at bounding box center [476, 274] width 258 height 23
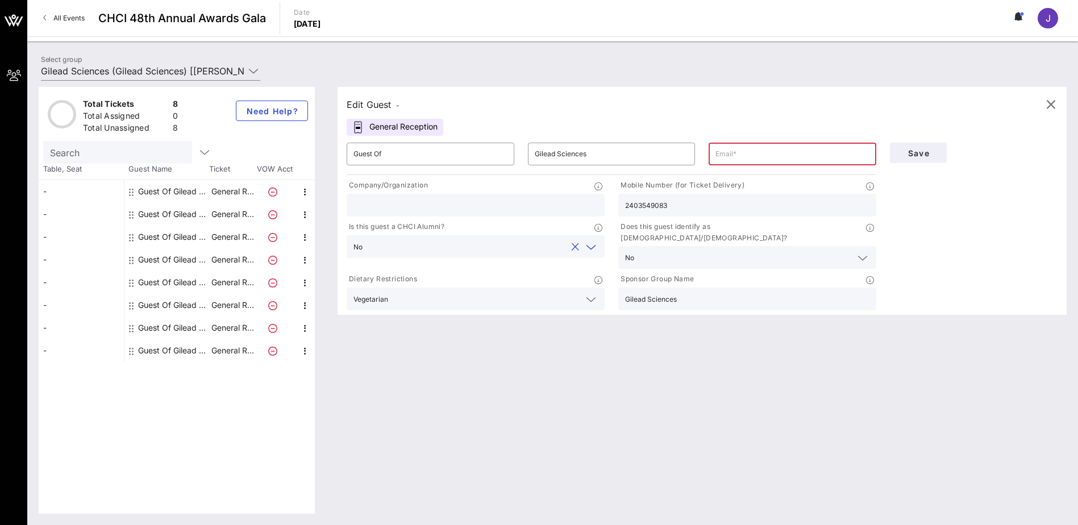
click at [502, 208] on input "text" at bounding box center [475, 205] width 244 height 15
type input "Gilead Sciences"
drag, startPoint x: 815, startPoint y: 154, endPoint x: 660, endPoint y: 155, distance: 155.1
click at [660, 155] on div "​ Guest Of ​ Gilead Sciences ​ [EMAIL_ADDRESS][DOMAIN_NAME]" at bounding box center [611, 154] width 543 height 36
paste input "[PERSON_NAME].scott3"
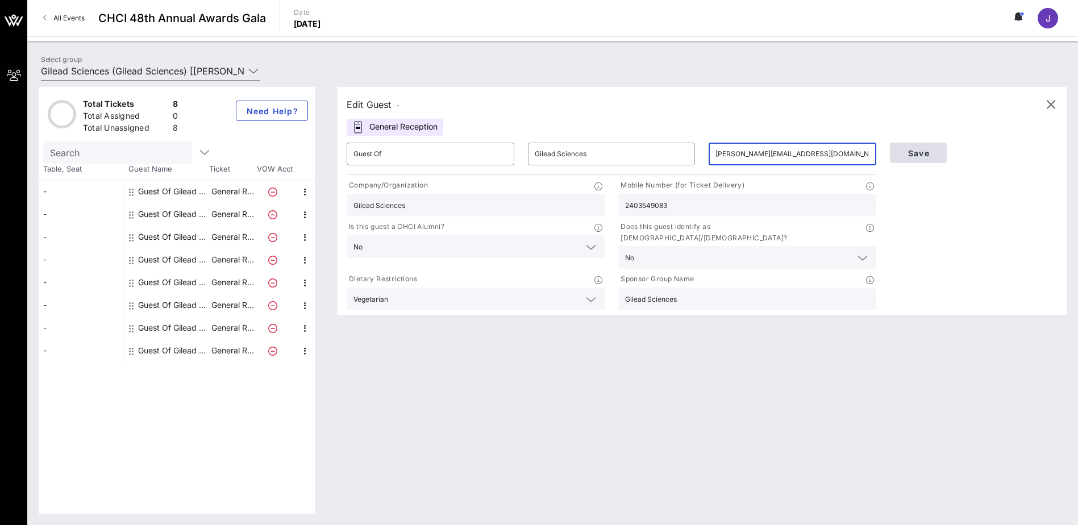
type input "[PERSON_NAME][EMAIL_ADDRESS][DOMAIN_NAME]"
click at [915, 155] on span "Save" at bounding box center [918, 153] width 39 height 10
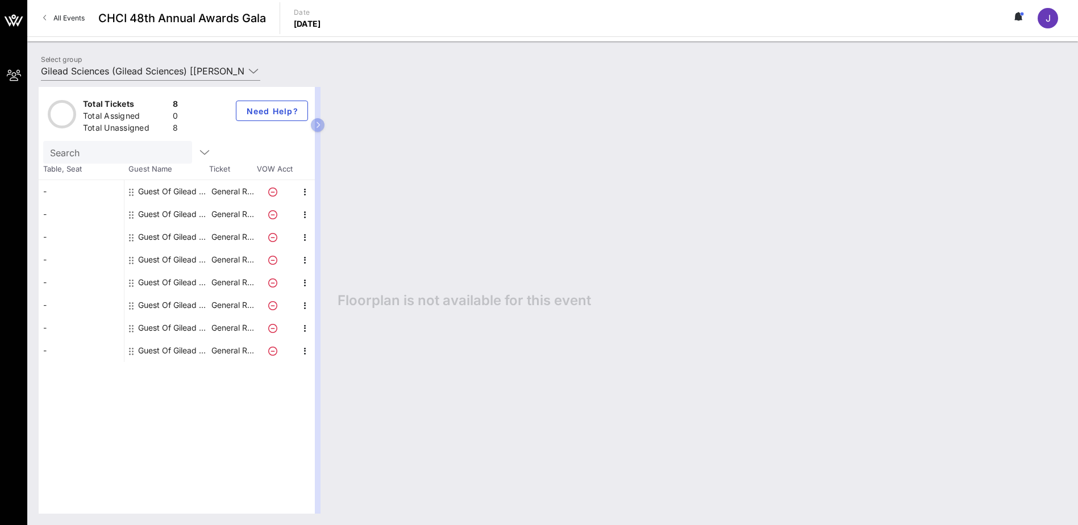
click at [181, 215] on div "Guest Of Gilead Sciences" at bounding box center [174, 214] width 72 height 23
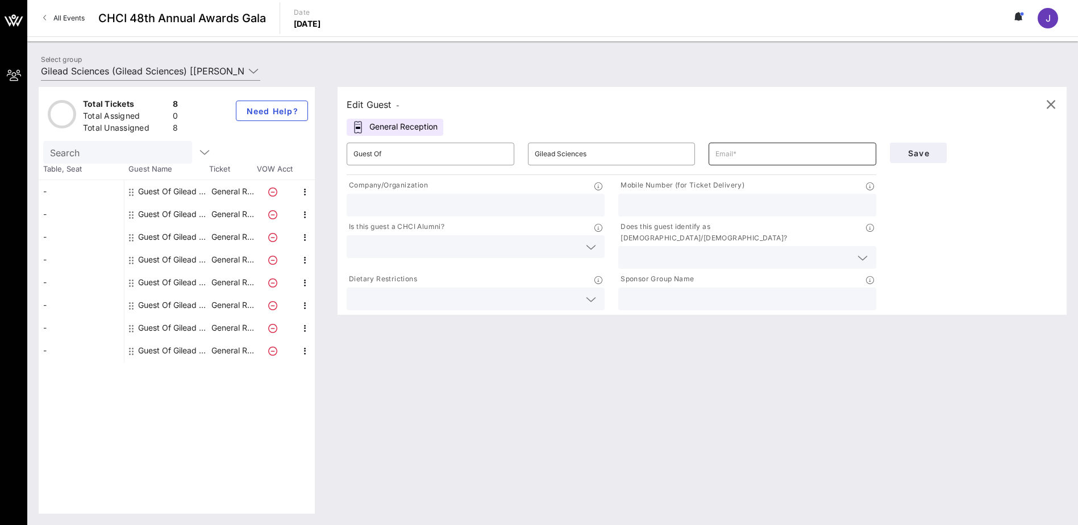
click at [728, 151] on input "text" at bounding box center [792, 154] width 154 height 18
click at [203, 191] on div "Guest Of Gilead Sciences" at bounding box center [174, 191] width 72 height 23
type input "[PERSON_NAME][EMAIL_ADDRESS][DOMAIN_NAME]"
type input "Gilead Sciences"
type input "2403549083"
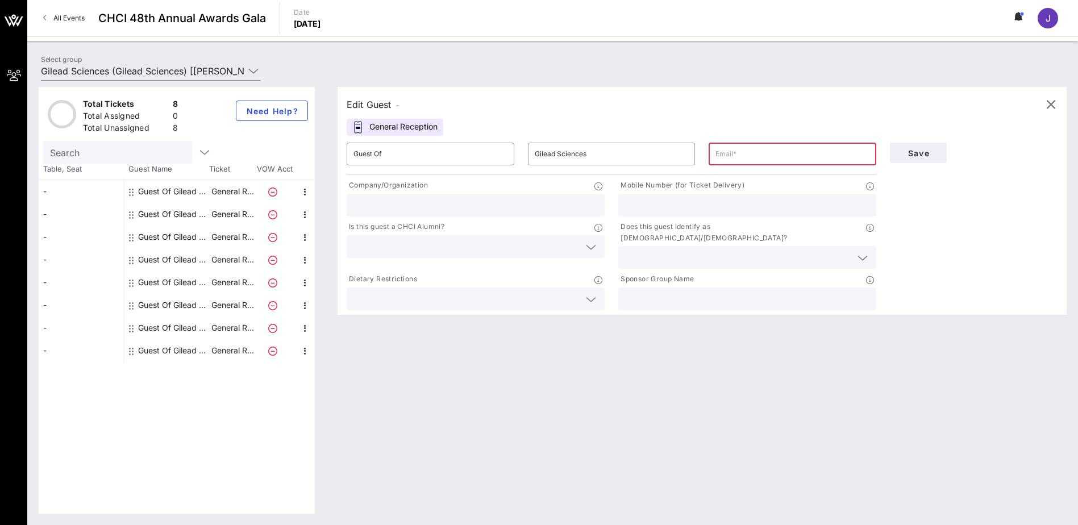
type input "Gilead Sciences"
click at [206, 218] on div "Guest Of Gilead Sciences" at bounding box center [174, 214] width 72 height 23
click at [671, 200] on input "text" at bounding box center [747, 205] width 244 height 15
paste input "[PHONE_NUMBER]"
click at [655, 207] on input "[PHONE_NUMBER]" at bounding box center [747, 205] width 244 height 15
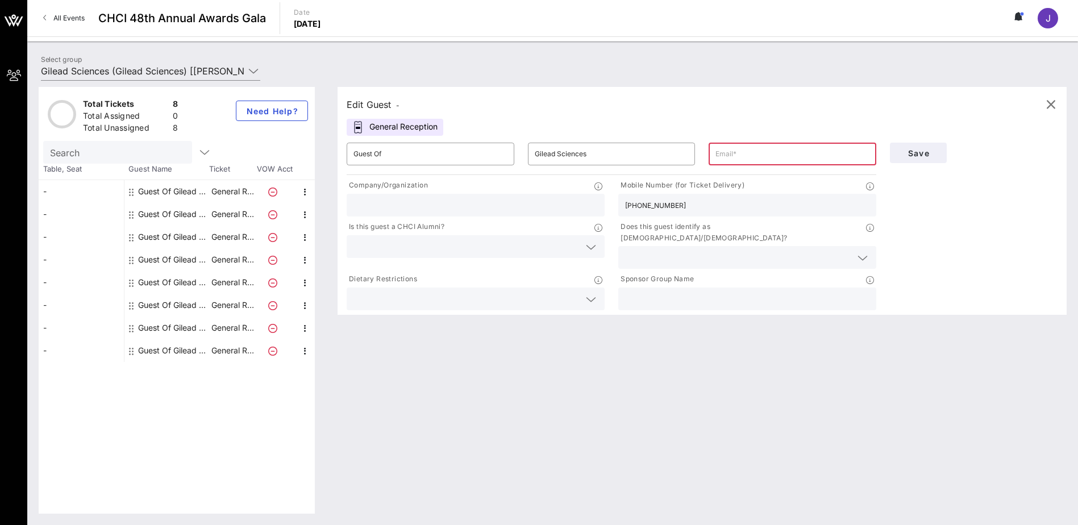
drag, startPoint x: 638, startPoint y: 200, endPoint x: 654, endPoint y: 215, distance: 22.5
click at [638, 202] on input "[PHONE_NUMBER]" at bounding box center [747, 205] width 244 height 15
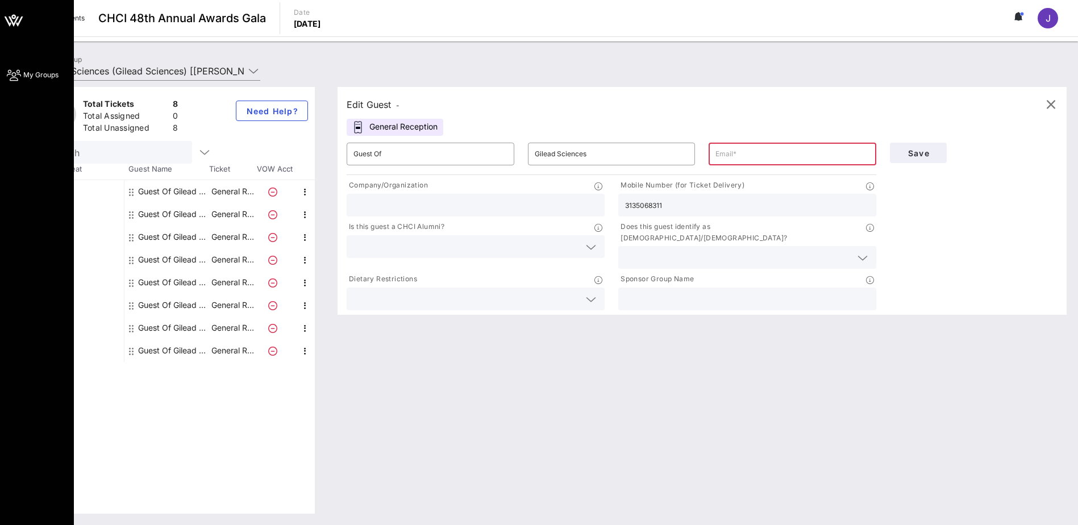
type input "3135068311"
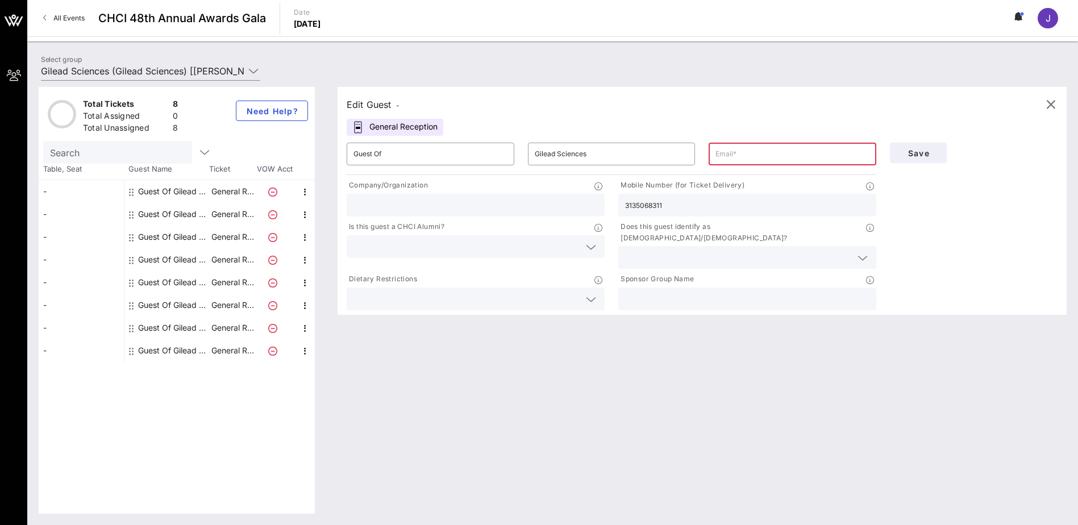
click at [745, 150] on input "text" at bounding box center [792, 154] width 154 height 18
paste input "[PERSON_NAME][EMAIL_ADDRESS][PERSON_NAME][DOMAIN_NAME]"
type input "[PERSON_NAME][EMAIL_ADDRESS][PERSON_NAME][DOMAIN_NAME]"
click at [411, 203] on input "text" at bounding box center [475, 205] width 244 height 15
type input "Gilead Sciences"
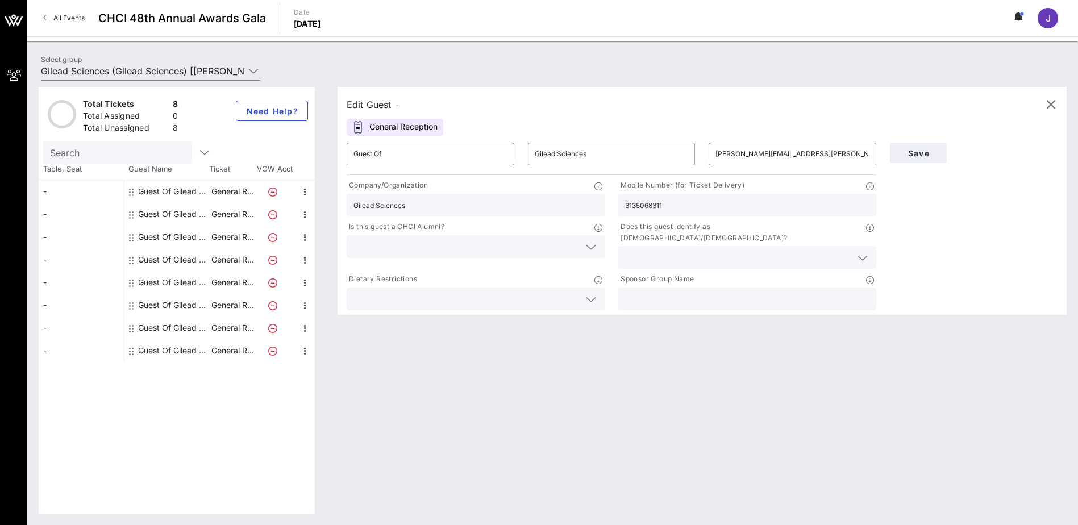
click at [682, 292] on input "text" at bounding box center [747, 299] width 244 height 15
drag, startPoint x: 682, startPoint y: 287, endPoint x: 639, endPoint y: 281, distance: 43.1
click at [639, 292] on input "text" at bounding box center [747, 299] width 244 height 15
type input "Gilead Sciences"
click at [750, 250] on input "text" at bounding box center [738, 257] width 226 height 15
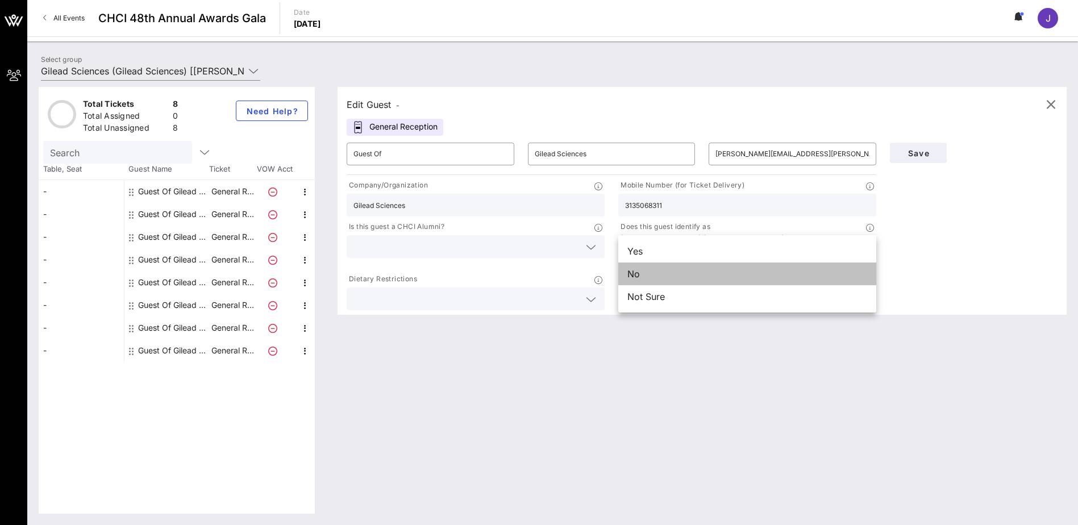
click at [680, 282] on div "No" at bounding box center [747, 274] width 258 height 23
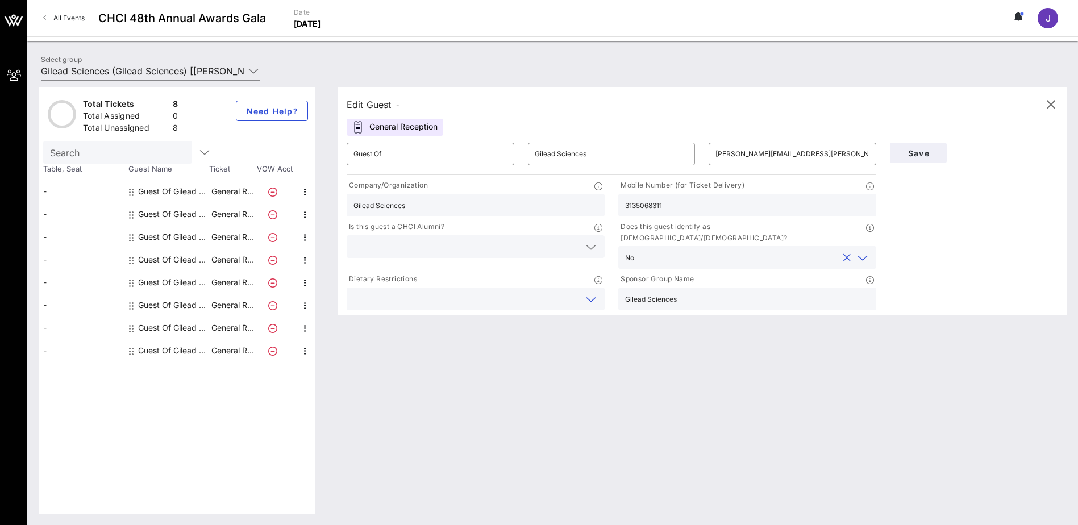
click at [405, 292] on input "text" at bounding box center [466, 299] width 226 height 15
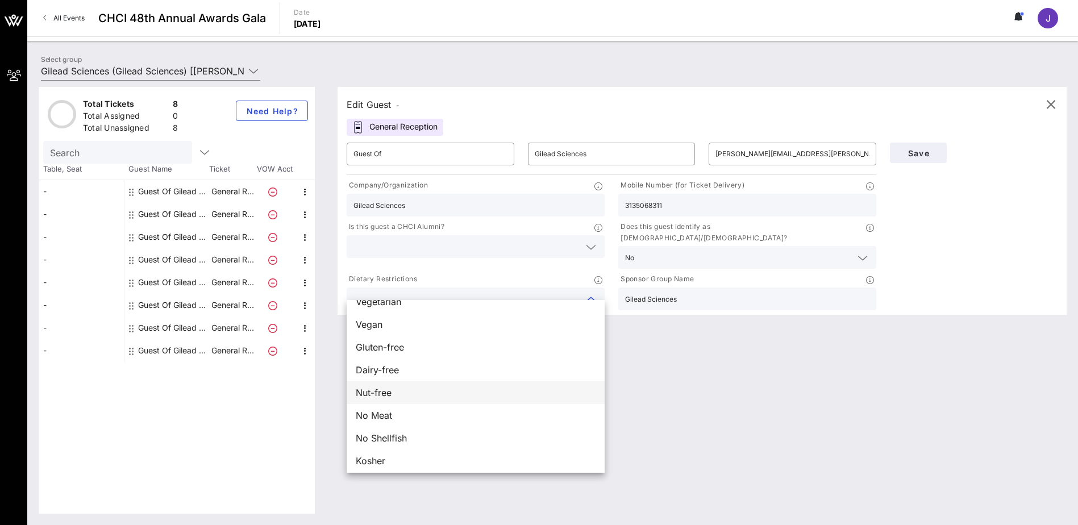
scroll to position [18, 0]
click at [406, 239] on input "text" at bounding box center [466, 246] width 226 height 15
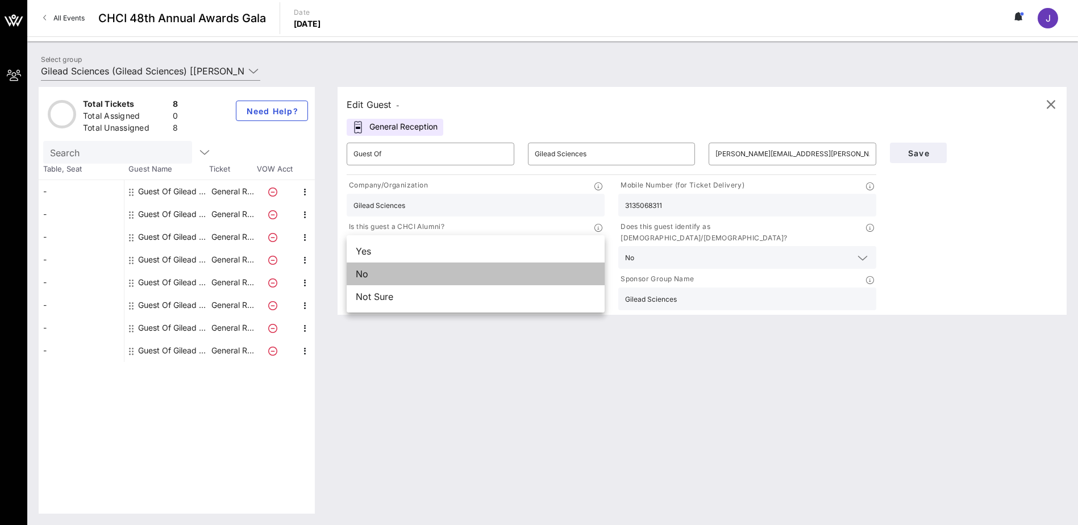
click at [397, 277] on div "No" at bounding box center [476, 274] width 258 height 23
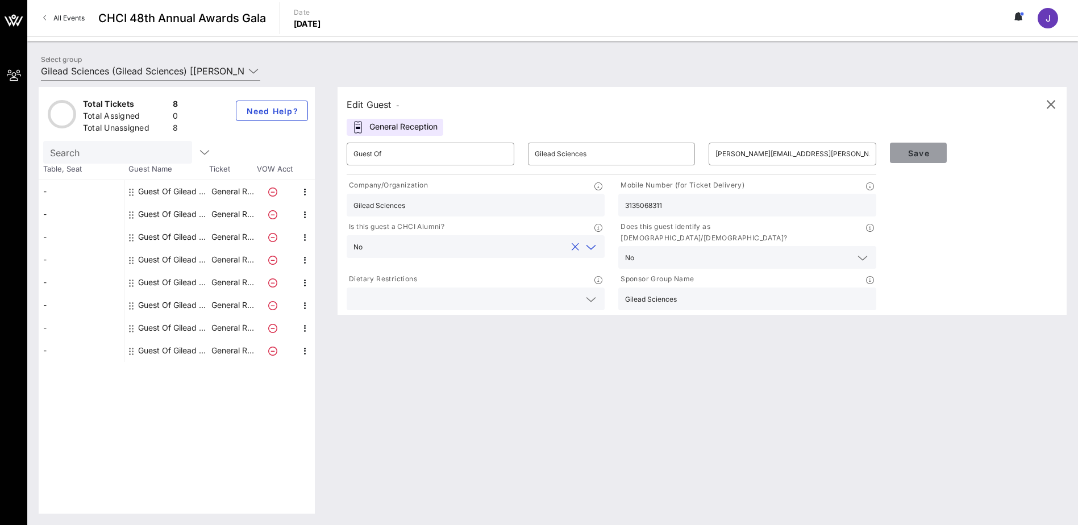
drag, startPoint x: 929, startPoint y: 153, endPoint x: 926, endPoint y: 159, distance: 6.4
click at [929, 152] on span "Save" at bounding box center [918, 153] width 39 height 10
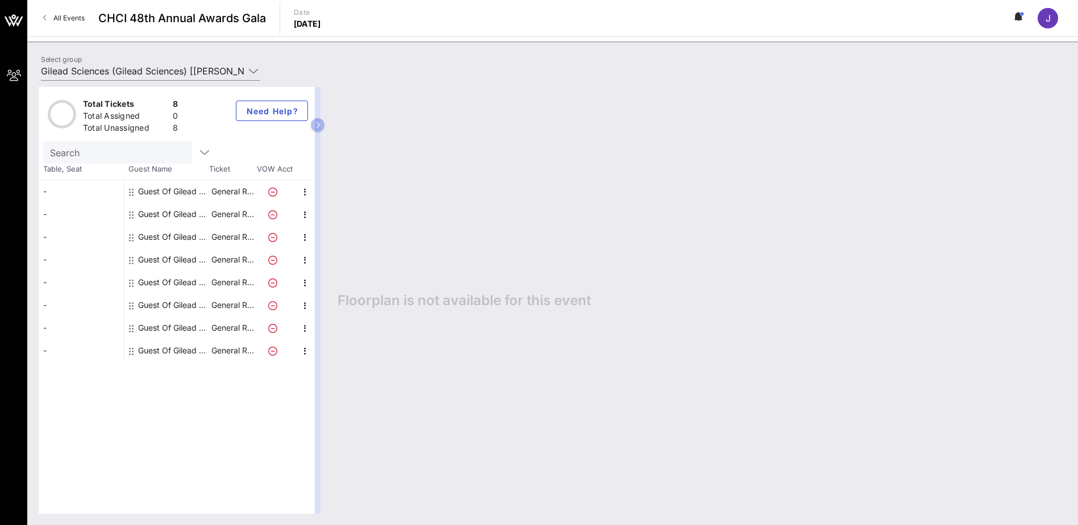
click at [204, 236] on div "Guest Of Gilead Sciences" at bounding box center [174, 237] width 72 height 23
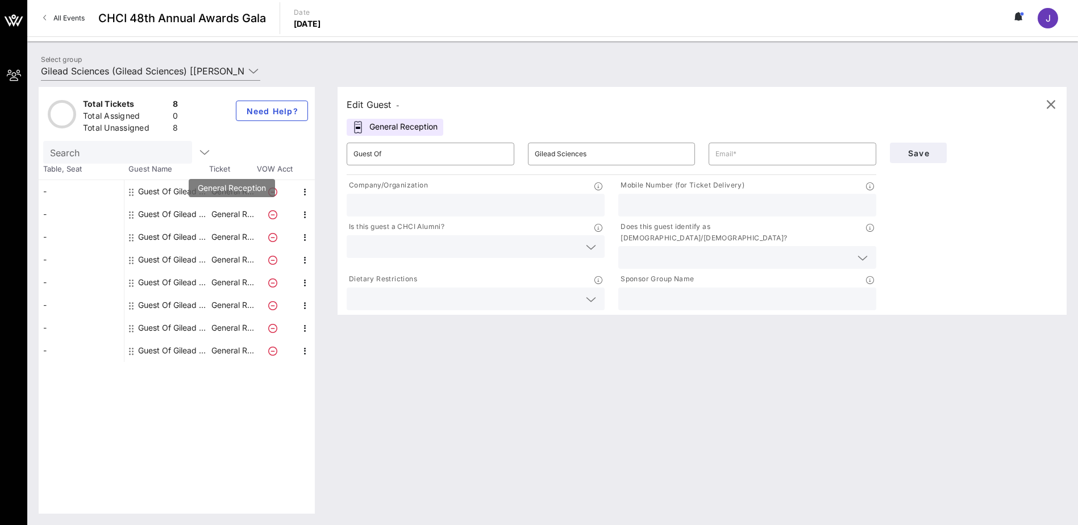
click at [210, 215] on p "General R…" at bounding box center [232, 214] width 45 height 23
click at [205, 215] on div "Guest Of Gilead Sciences" at bounding box center [174, 214] width 72 height 23
type input "[PERSON_NAME][EMAIL_ADDRESS][PERSON_NAME][DOMAIN_NAME]"
type input "Gilead Sciences"
type input "3135068311"
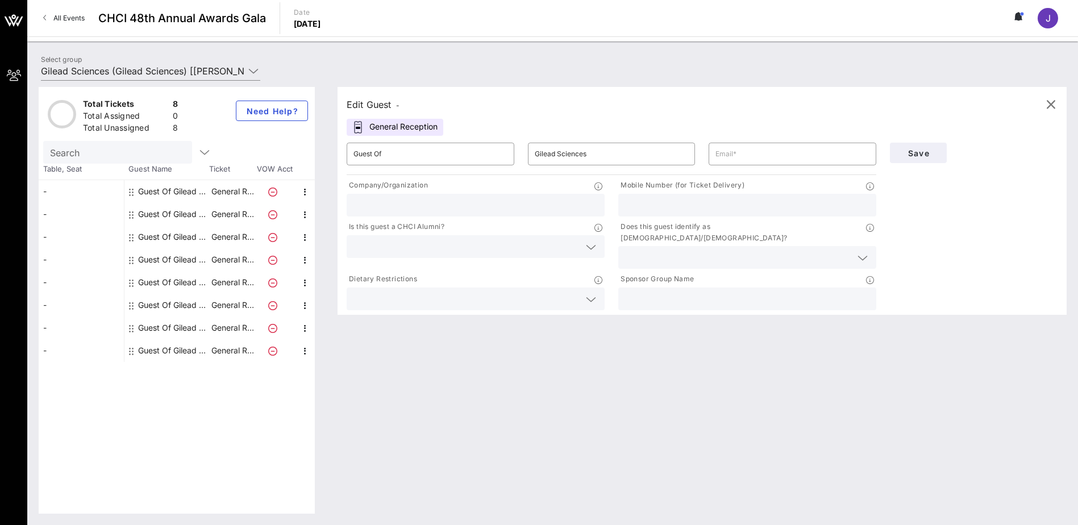
type input "Gilead Sciences"
